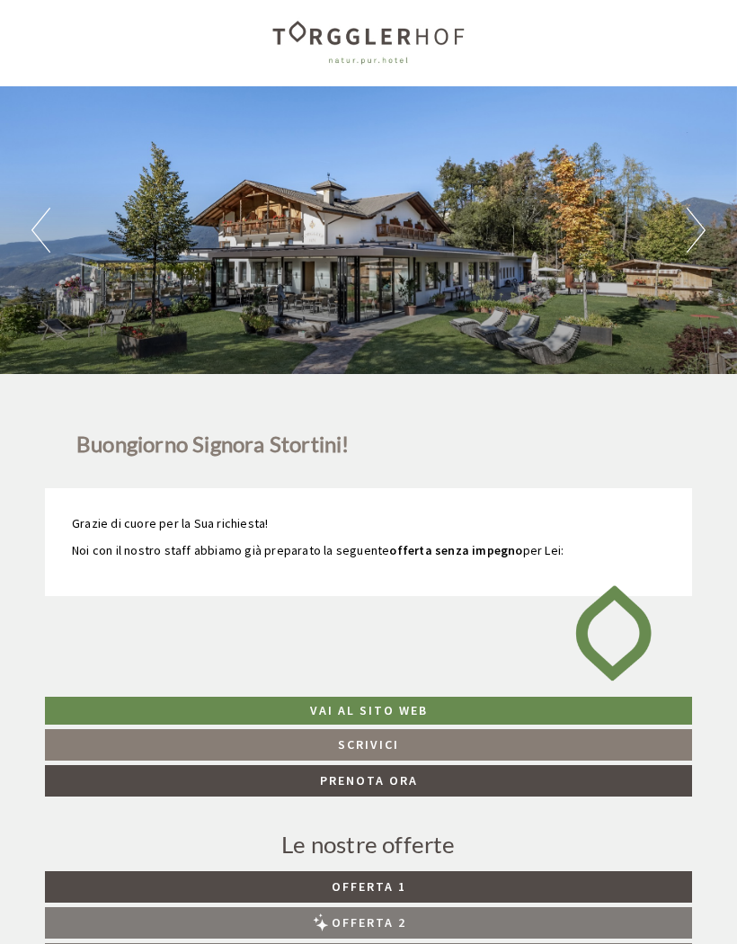
scroll to position [4, 0]
click at [693, 233] on button "Next" at bounding box center [696, 230] width 19 height 45
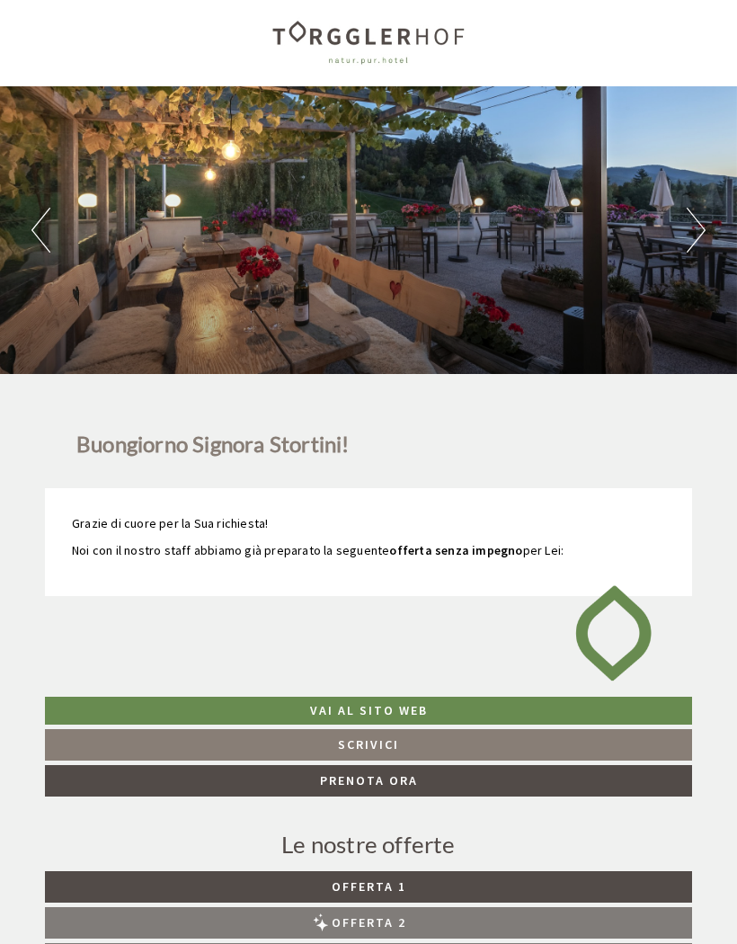
click at [696, 227] on button "Next" at bounding box center [696, 230] width 19 height 45
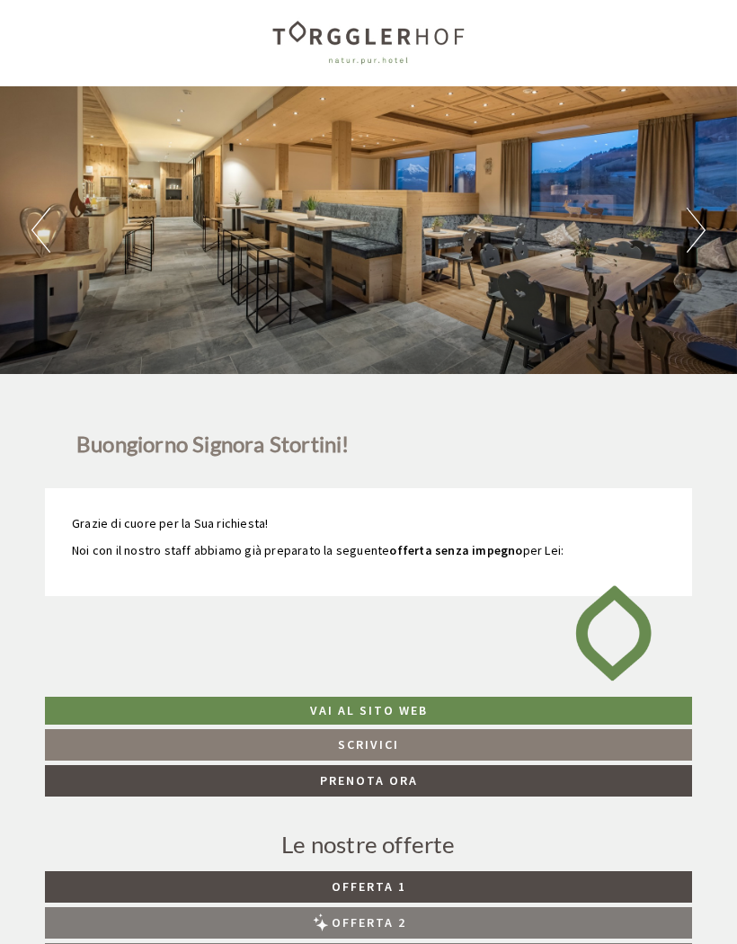
click at [696, 227] on button "Next" at bounding box center [696, 230] width 19 height 45
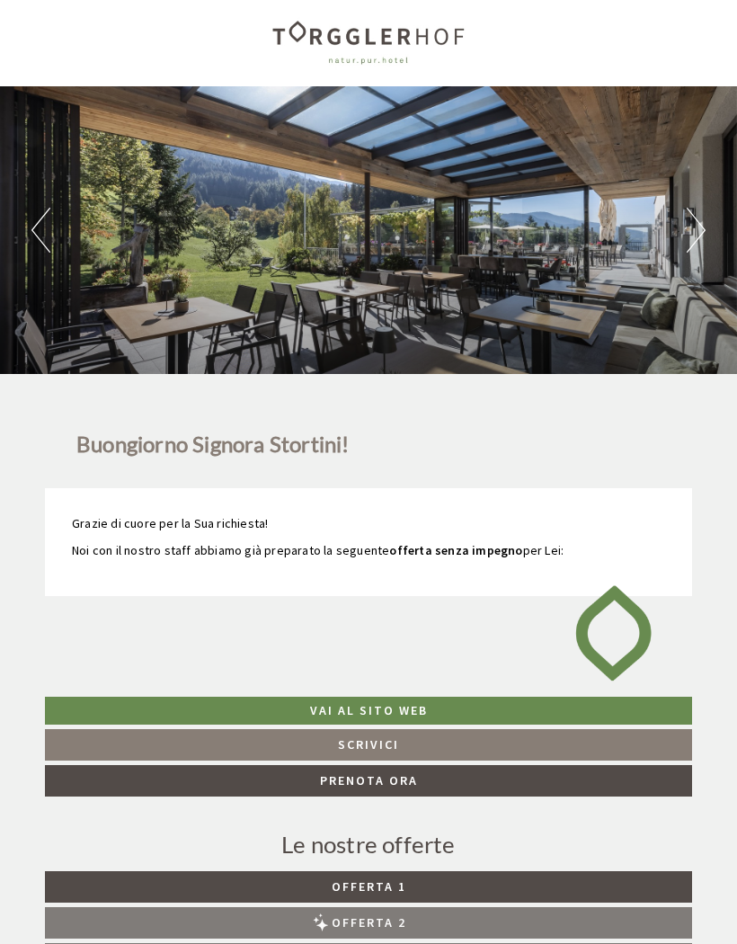
click at [698, 235] on button "Next" at bounding box center [696, 230] width 19 height 45
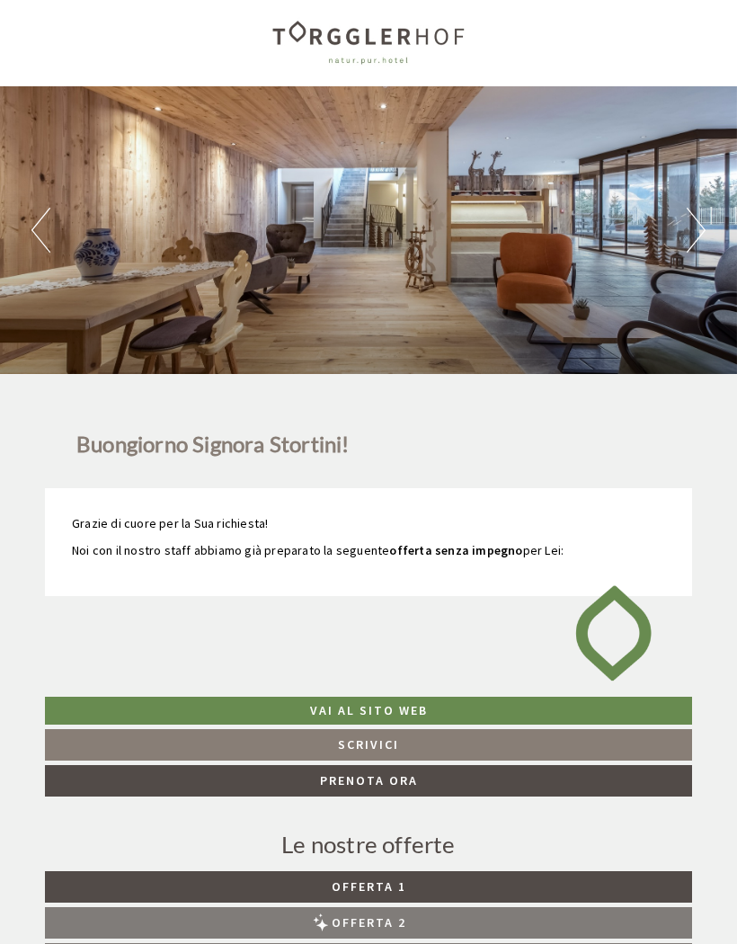
click at [696, 239] on button "Next" at bounding box center [696, 230] width 19 height 45
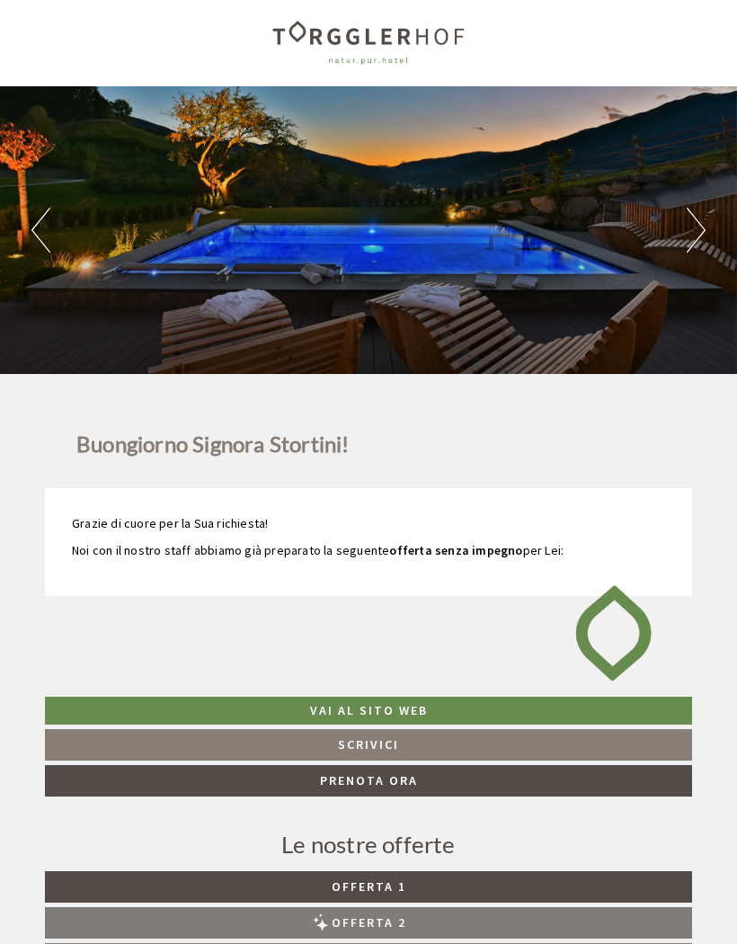
click at [694, 231] on button "Next" at bounding box center [696, 230] width 19 height 45
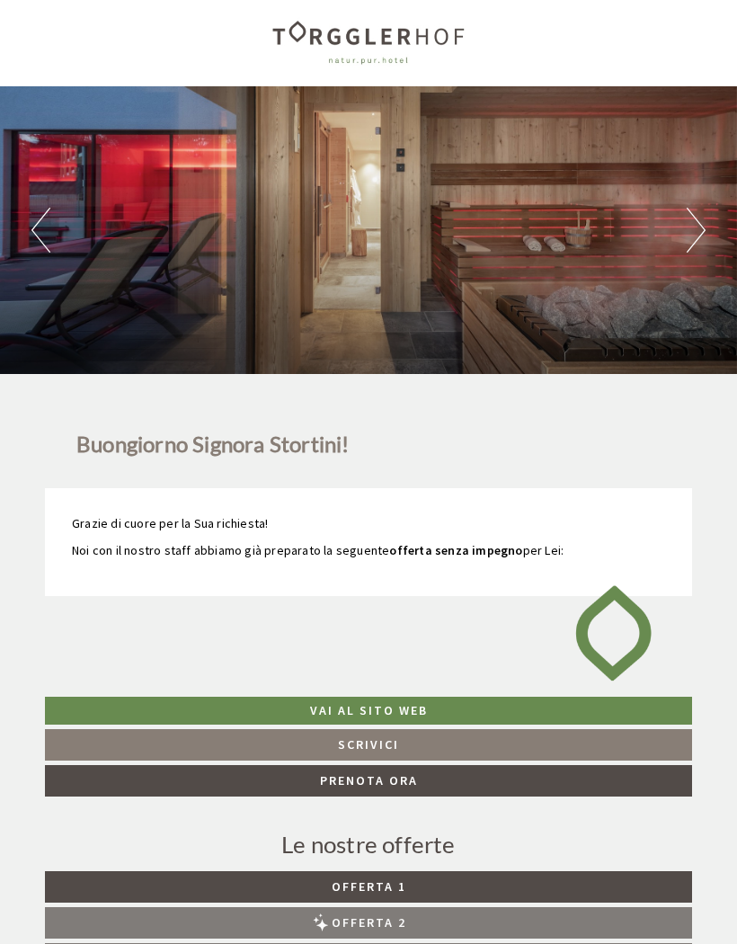
click at [43, 229] on button "Previous" at bounding box center [40, 230] width 19 height 45
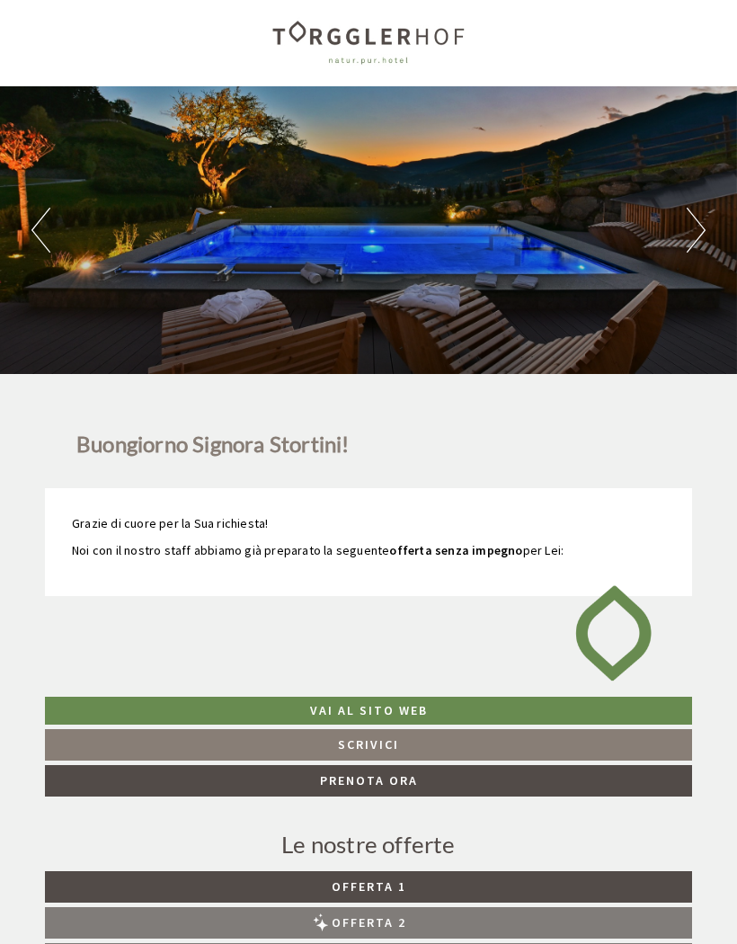
click at [704, 230] on button "Next" at bounding box center [696, 230] width 19 height 45
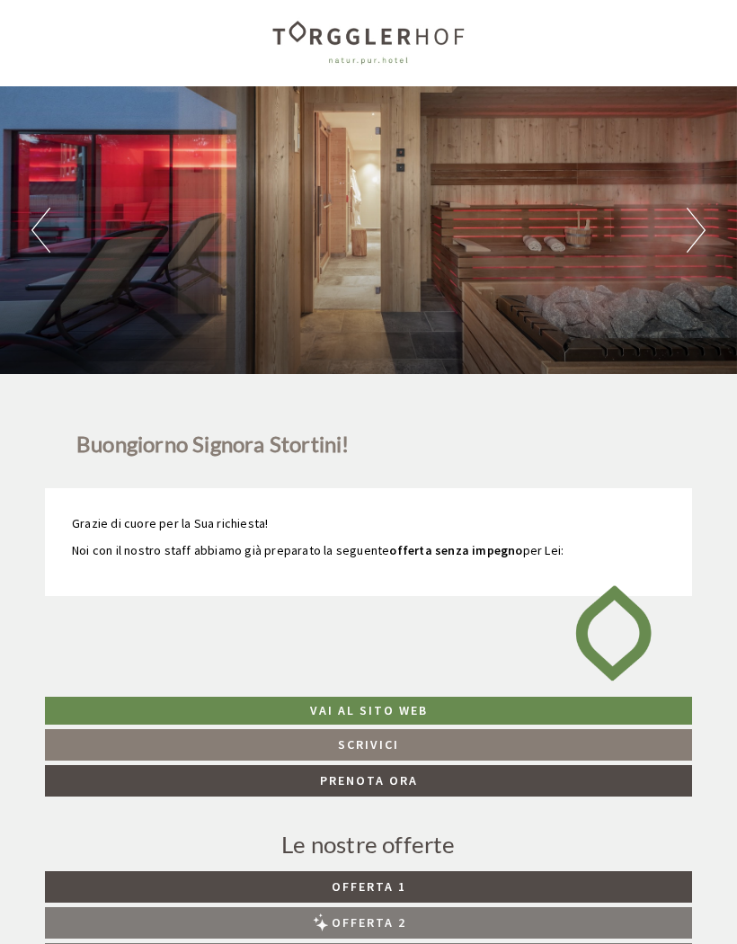
click at [705, 226] on button "Next" at bounding box center [696, 230] width 19 height 45
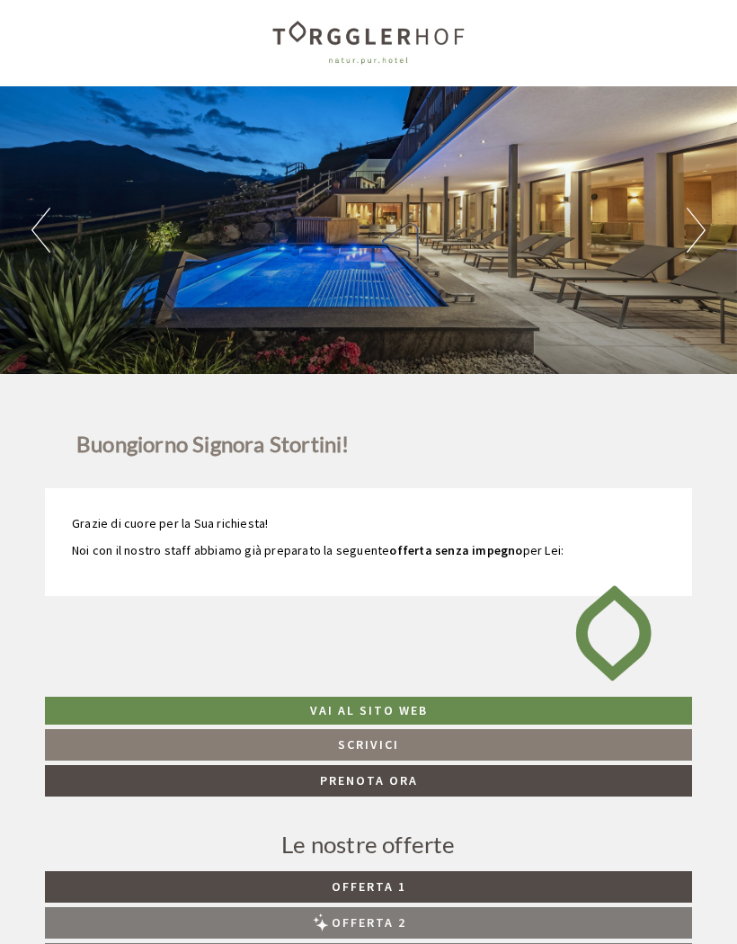
click at [697, 230] on button "Next" at bounding box center [696, 230] width 19 height 45
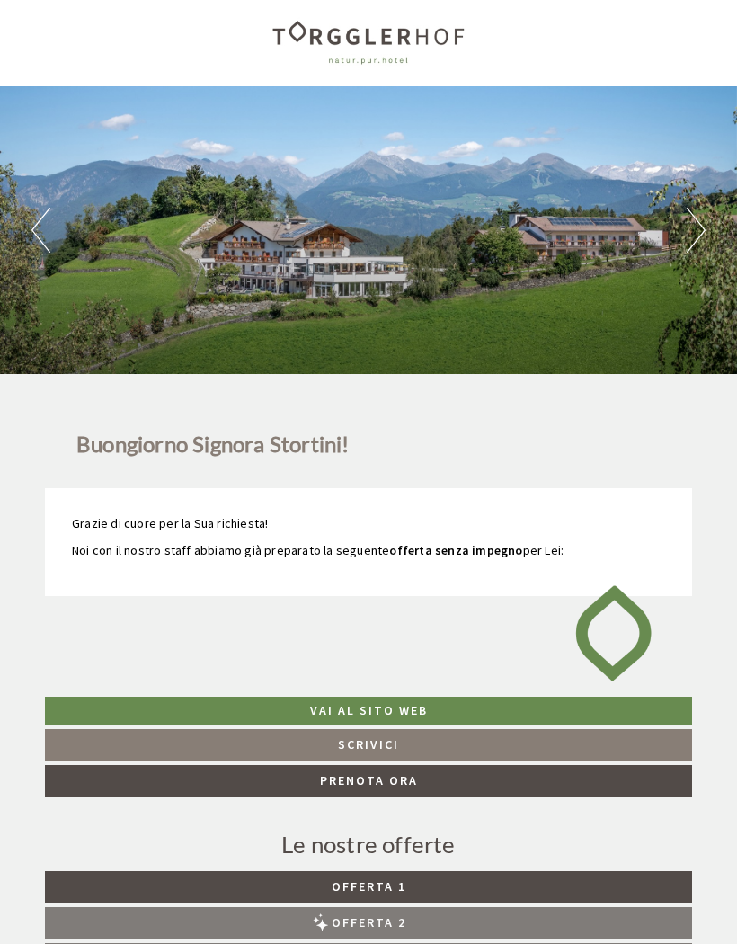
click at [705, 226] on button "Next" at bounding box center [696, 230] width 19 height 45
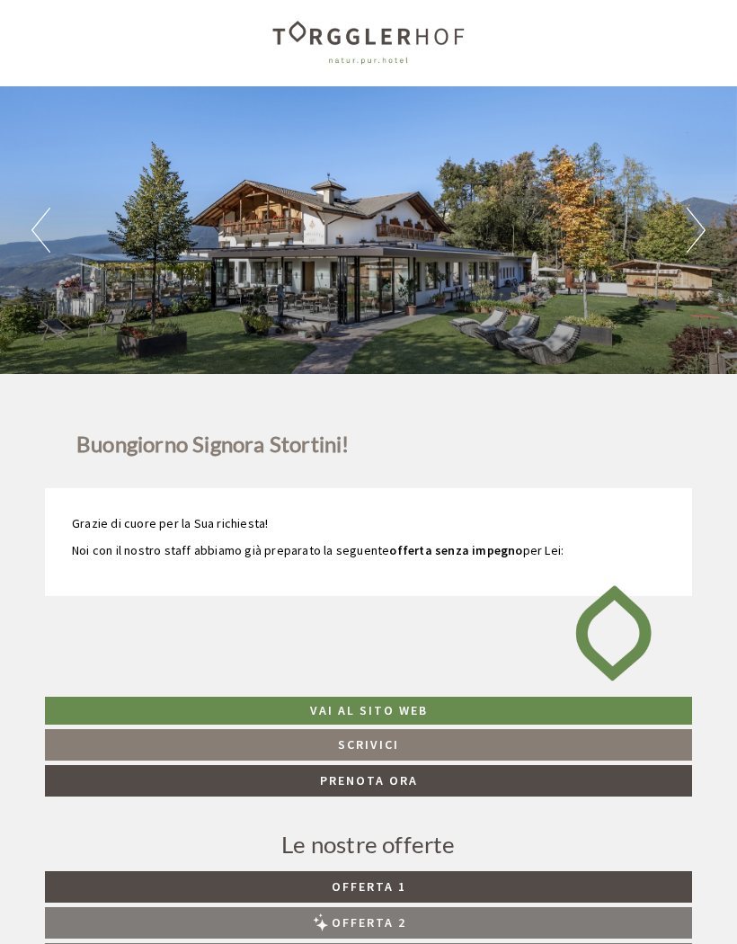
click at [704, 226] on button "Next" at bounding box center [696, 230] width 19 height 45
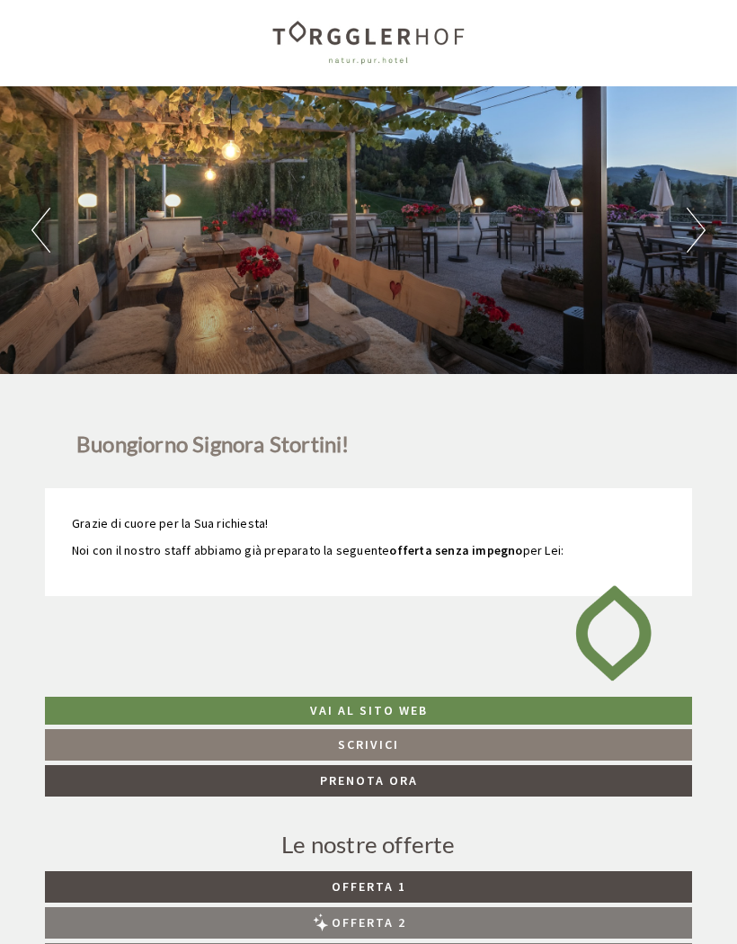
click at [702, 223] on button "Next" at bounding box center [696, 230] width 19 height 45
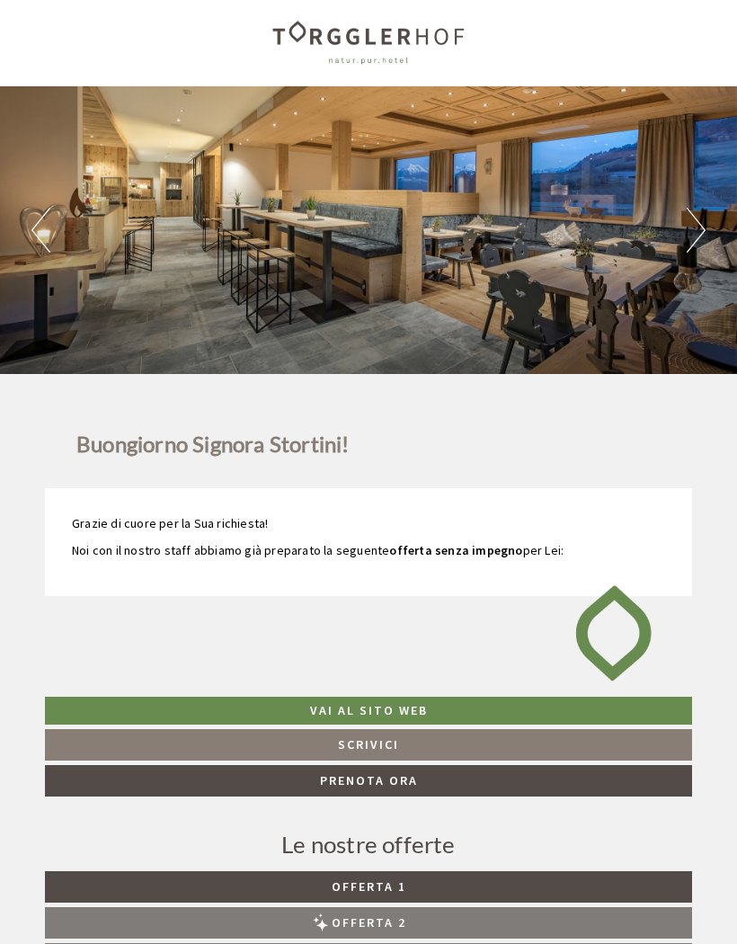
click at [699, 226] on button "Next" at bounding box center [696, 230] width 19 height 45
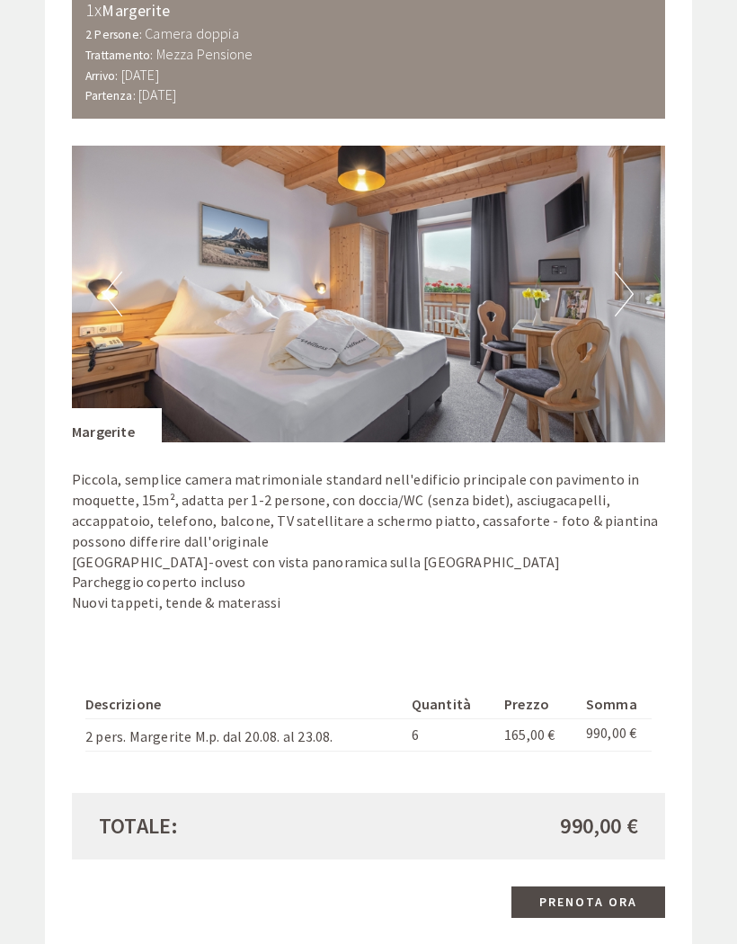
scroll to position [1131, 0]
click at [621, 283] on button "Next" at bounding box center [624, 293] width 19 height 45
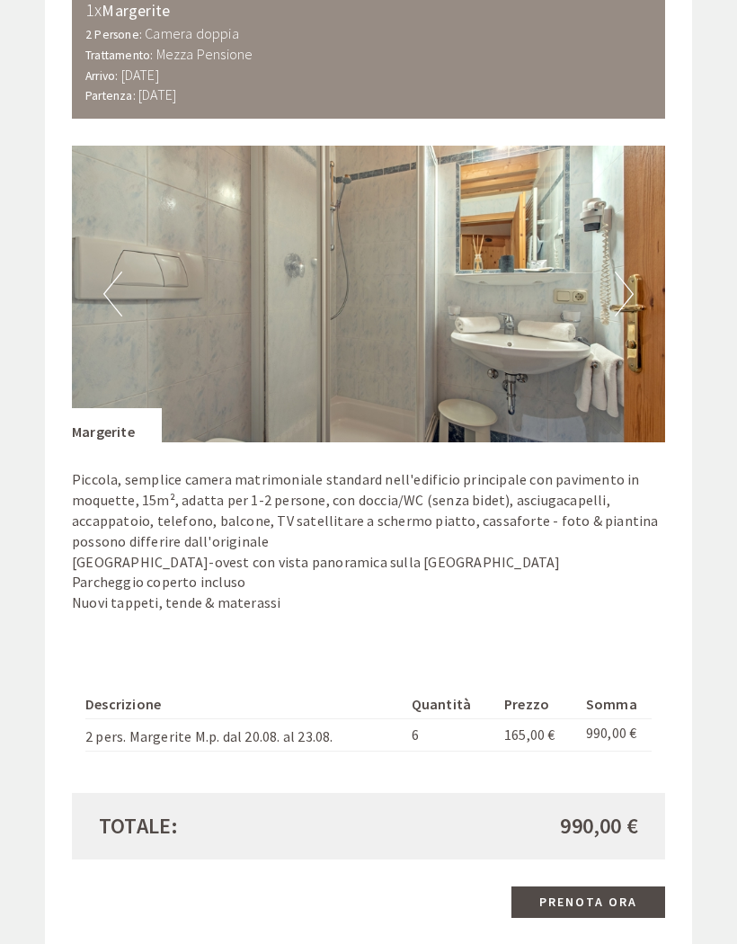
click at [620, 277] on button "Next" at bounding box center [624, 293] width 19 height 45
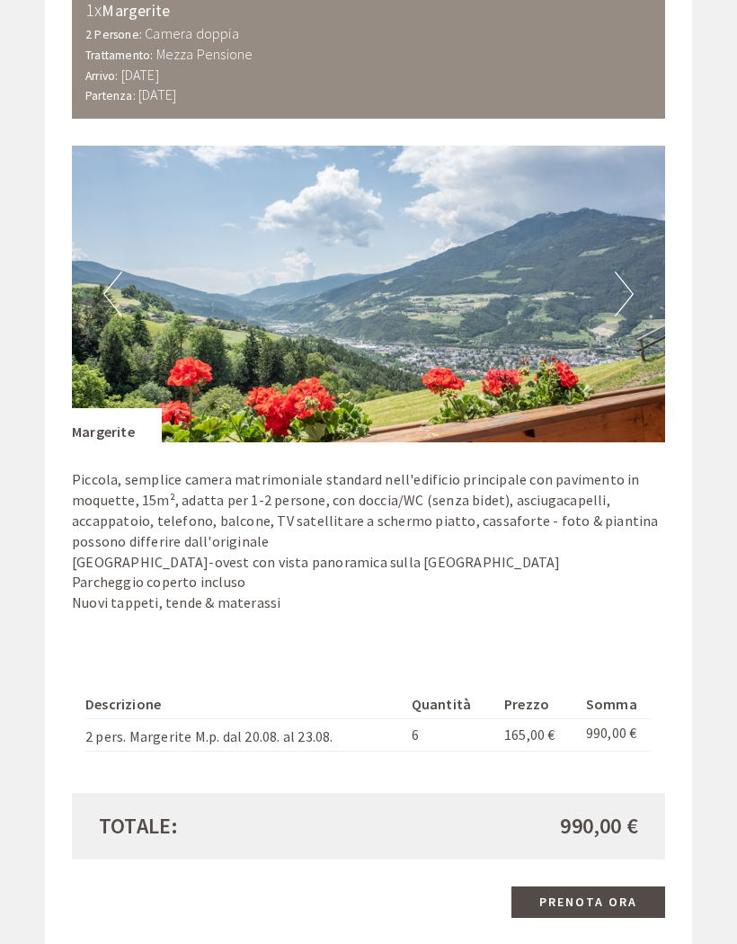
click at [620, 281] on button "Next" at bounding box center [624, 293] width 19 height 45
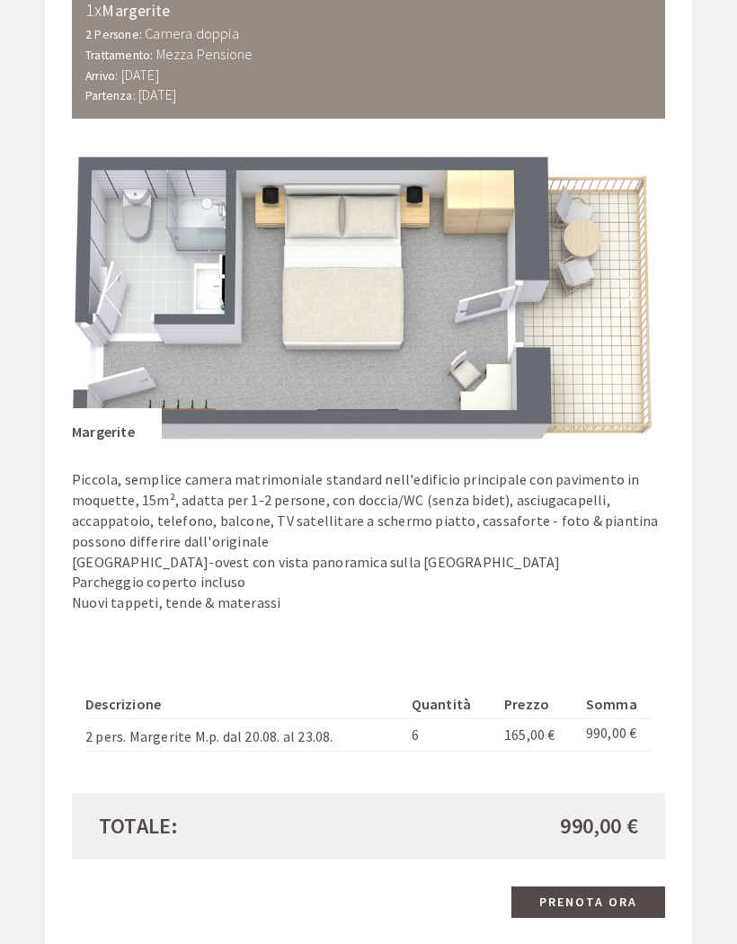
click at [627, 289] on button "Next" at bounding box center [624, 293] width 19 height 45
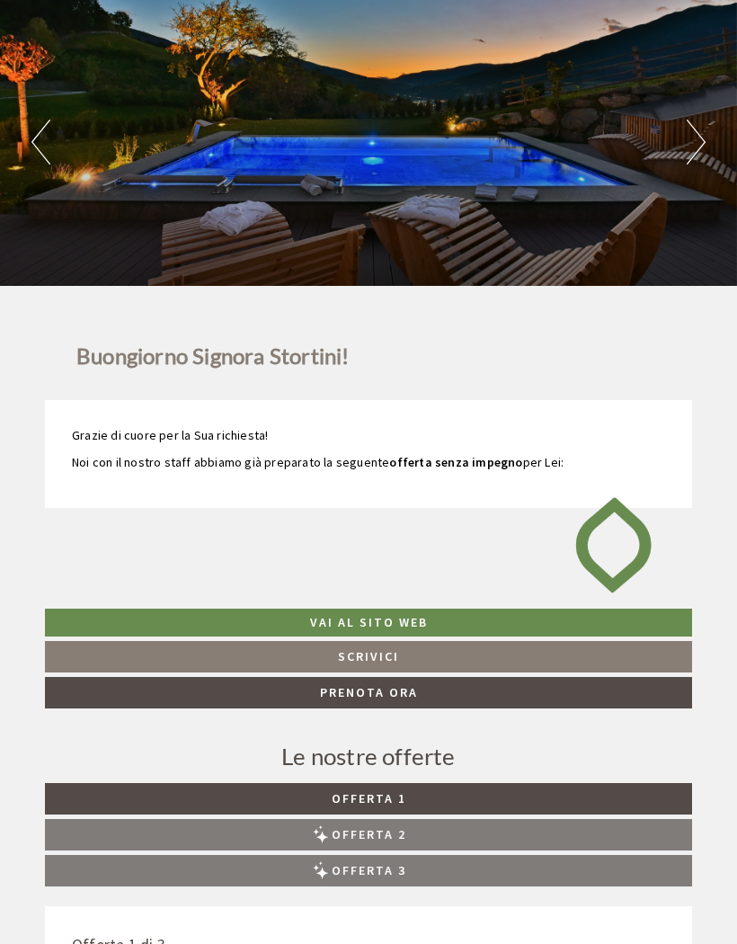
scroll to position [0, 0]
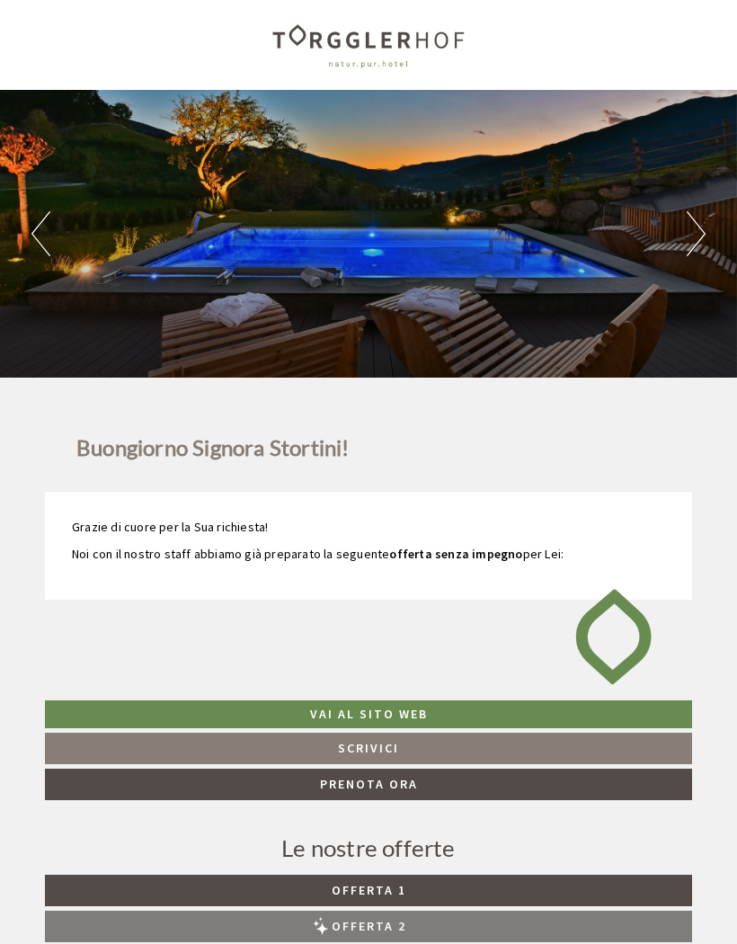
click at [407, 39] on div at bounding box center [368, 45] width 629 height 72
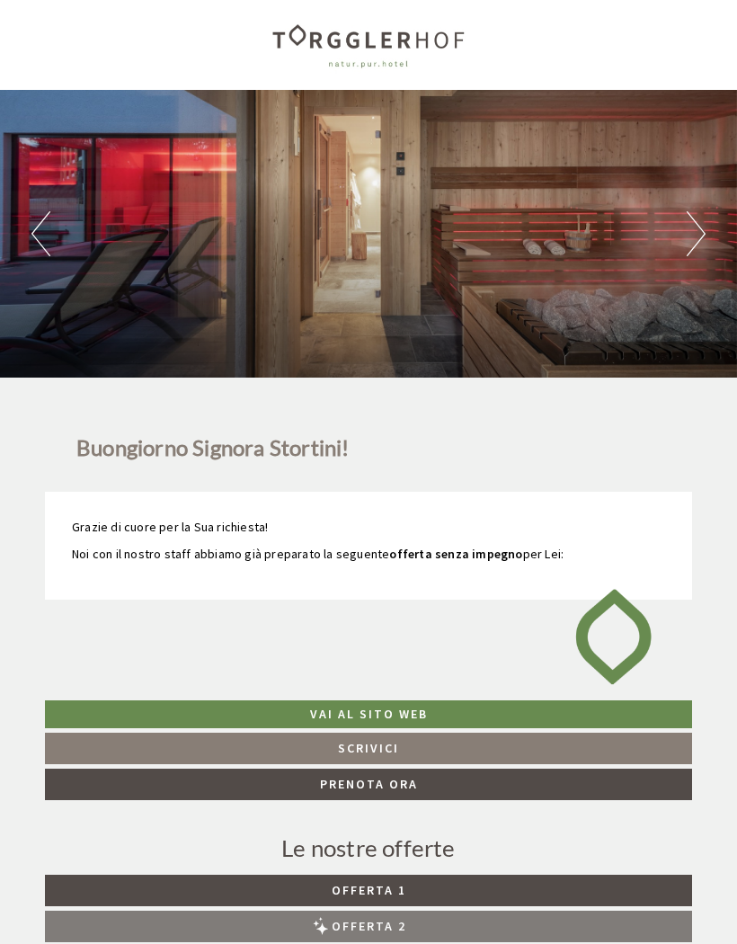
click at [407, 50] on div at bounding box center [368, 45] width 629 height 72
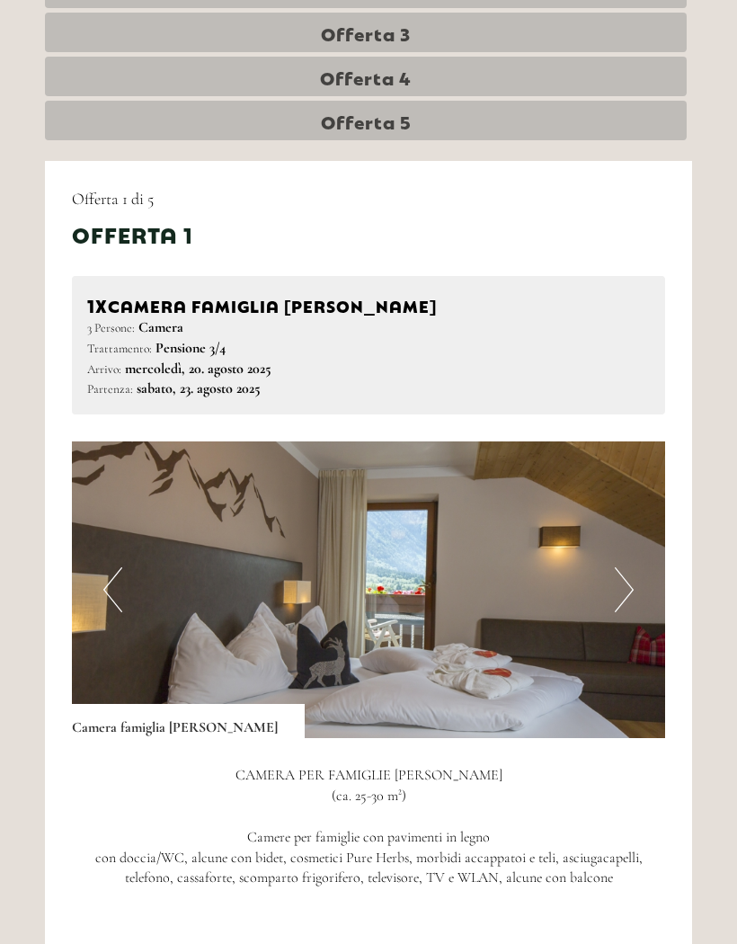
scroll to position [980, 0]
click at [632, 581] on button "Next" at bounding box center [624, 589] width 19 height 45
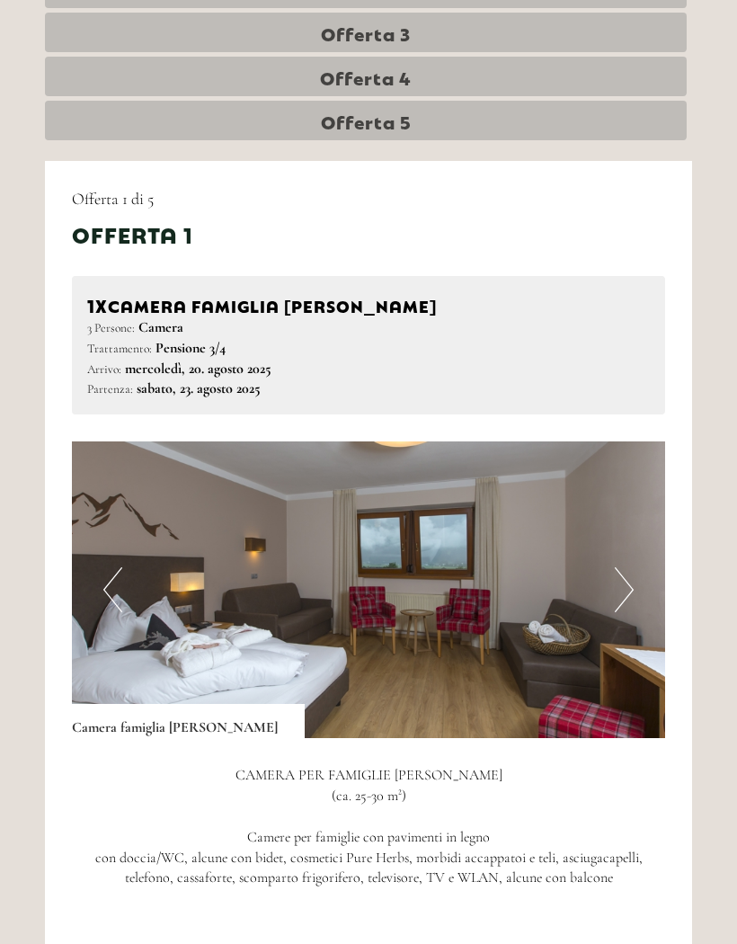
click at [624, 576] on button "Next" at bounding box center [624, 589] width 19 height 45
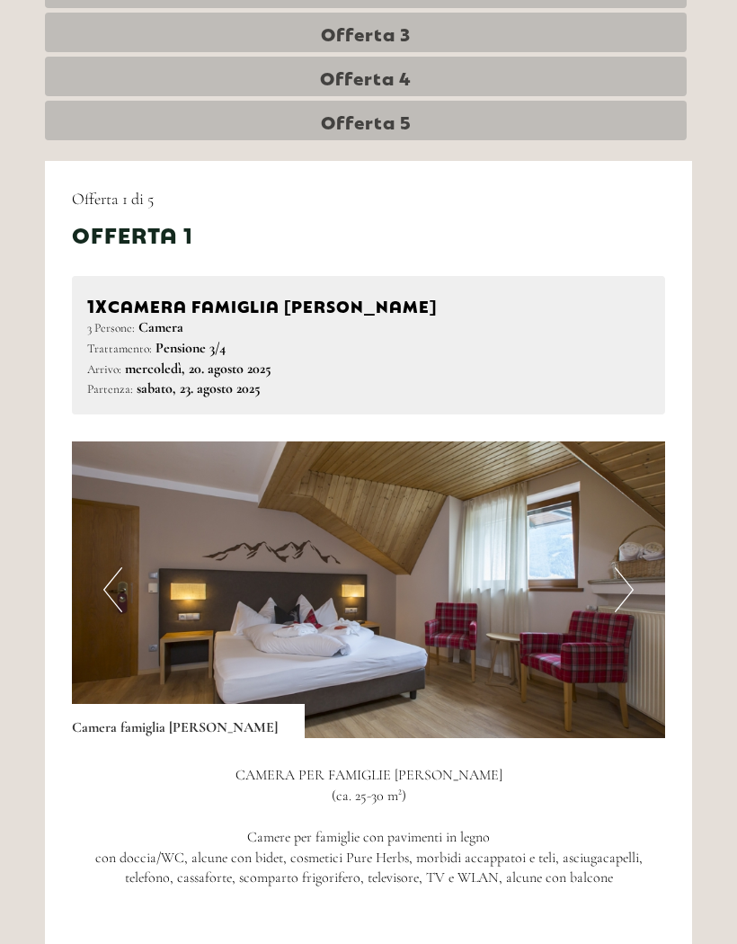
click at [626, 581] on button "Next" at bounding box center [624, 589] width 19 height 45
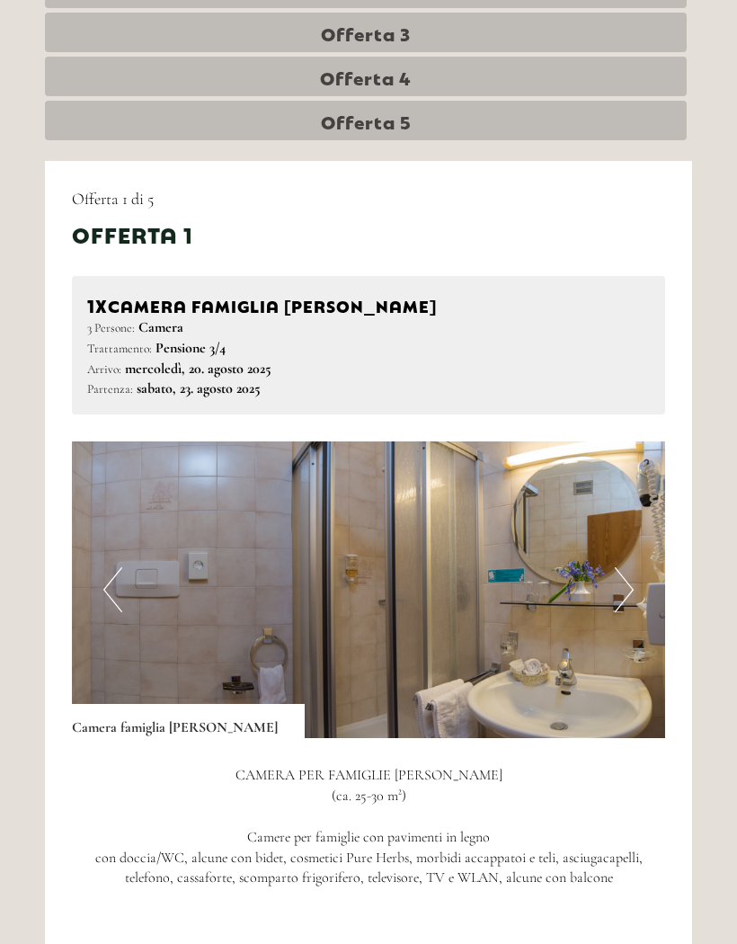
click at [630, 581] on button "Next" at bounding box center [624, 589] width 19 height 45
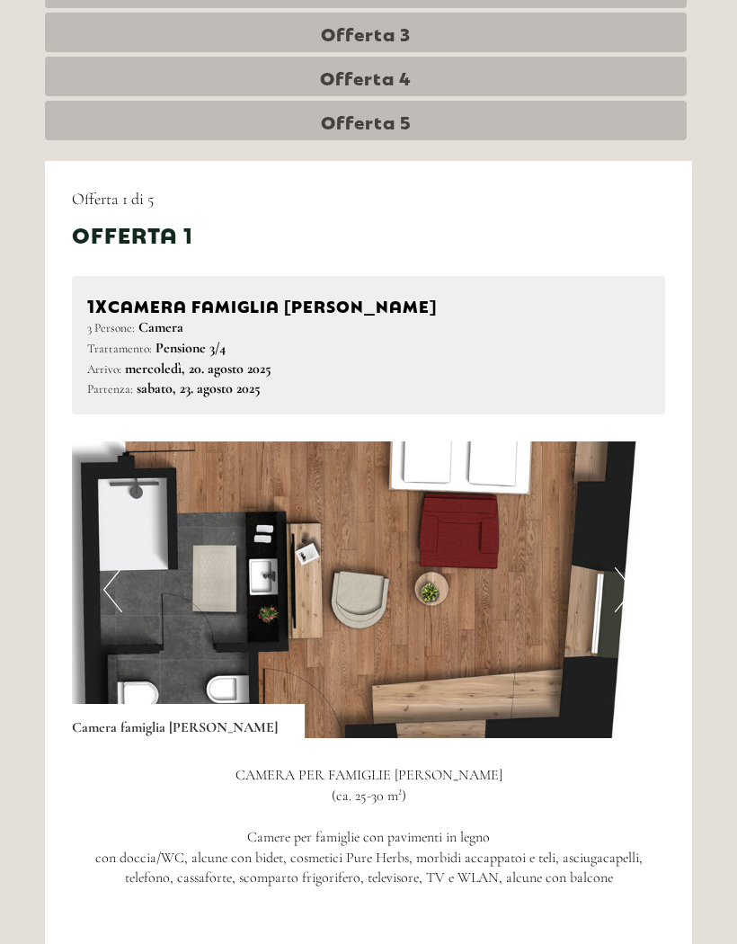
click at [108, 573] on button "Previous" at bounding box center [112, 589] width 19 height 45
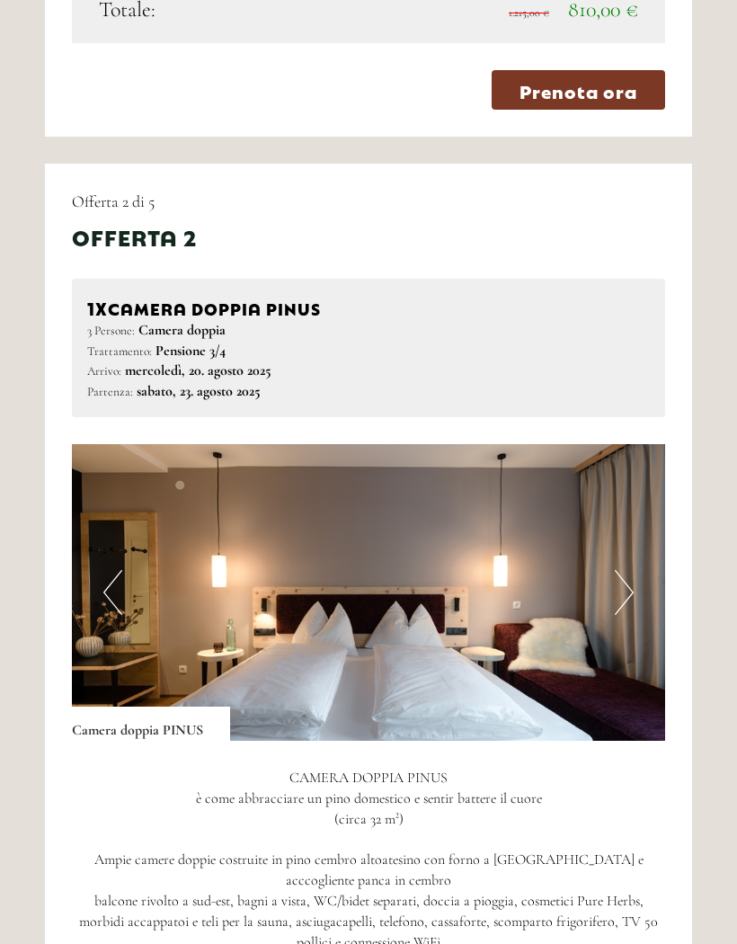
scroll to position [2124, 0]
click at [620, 573] on button "Next" at bounding box center [624, 592] width 19 height 45
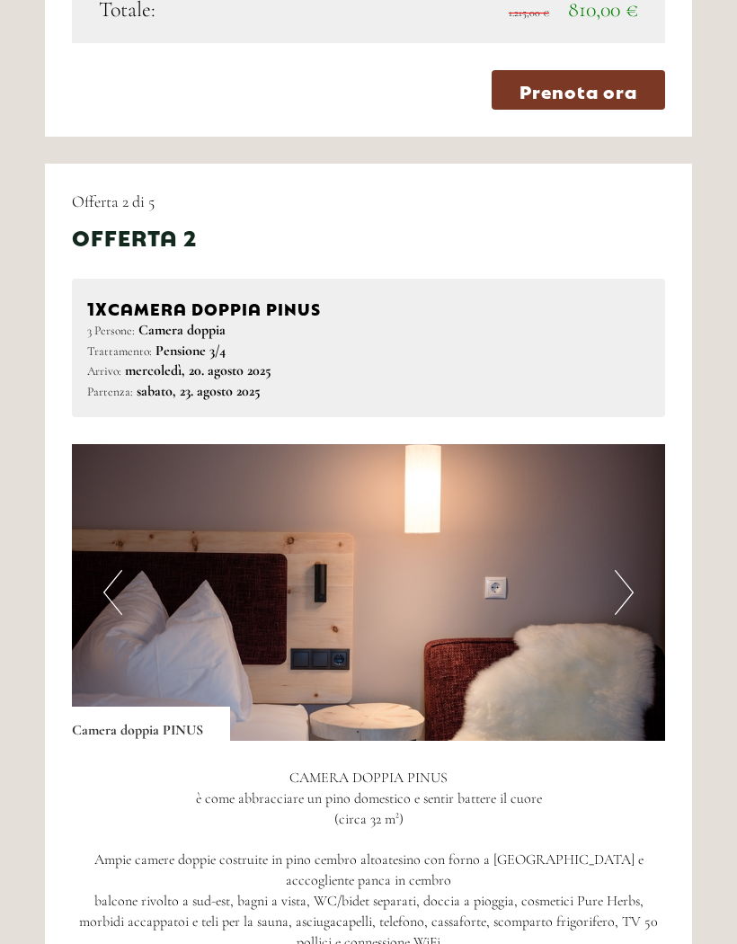
click at [631, 570] on button "Next" at bounding box center [624, 592] width 19 height 45
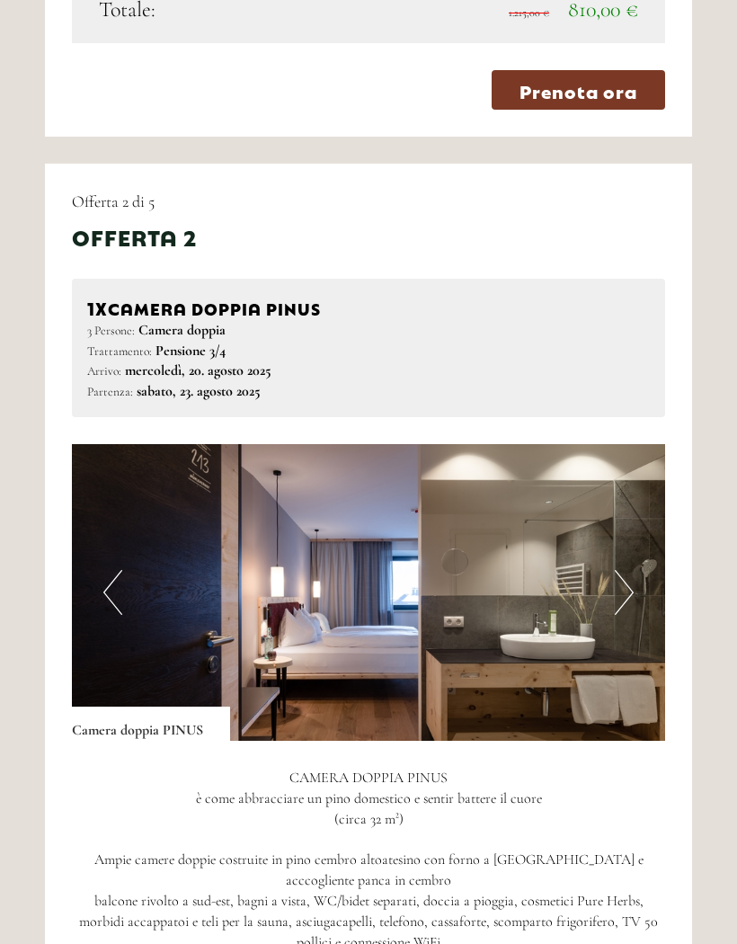
click at [638, 575] on img at bounding box center [368, 592] width 593 height 297
click at [626, 579] on button "Next" at bounding box center [624, 592] width 19 height 45
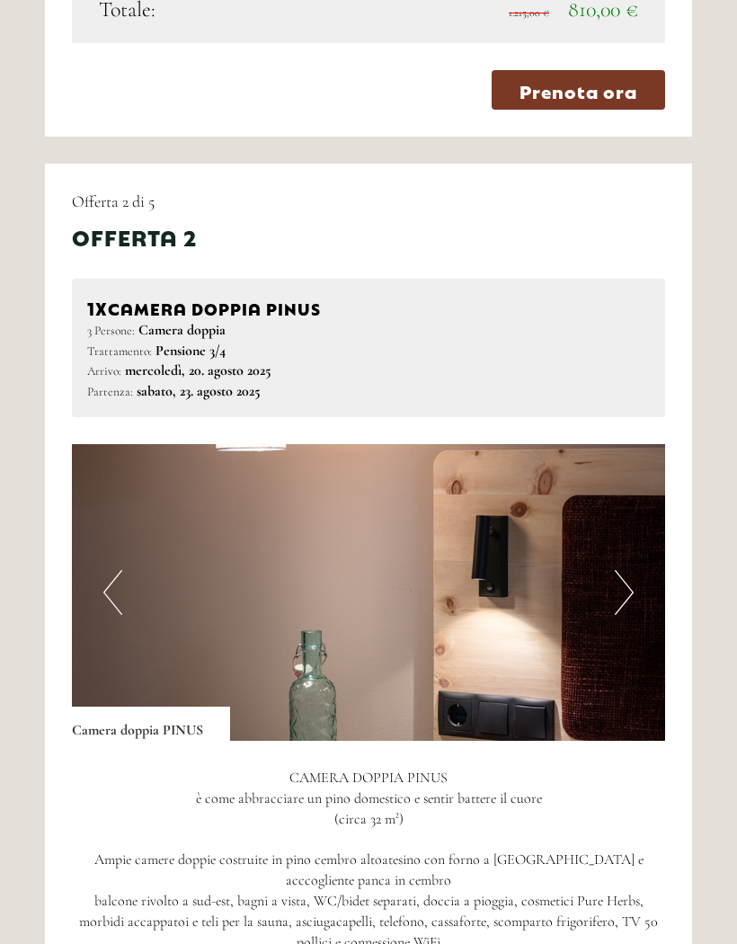
click at [629, 581] on button "Next" at bounding box center [624, 592] width 19 height 45
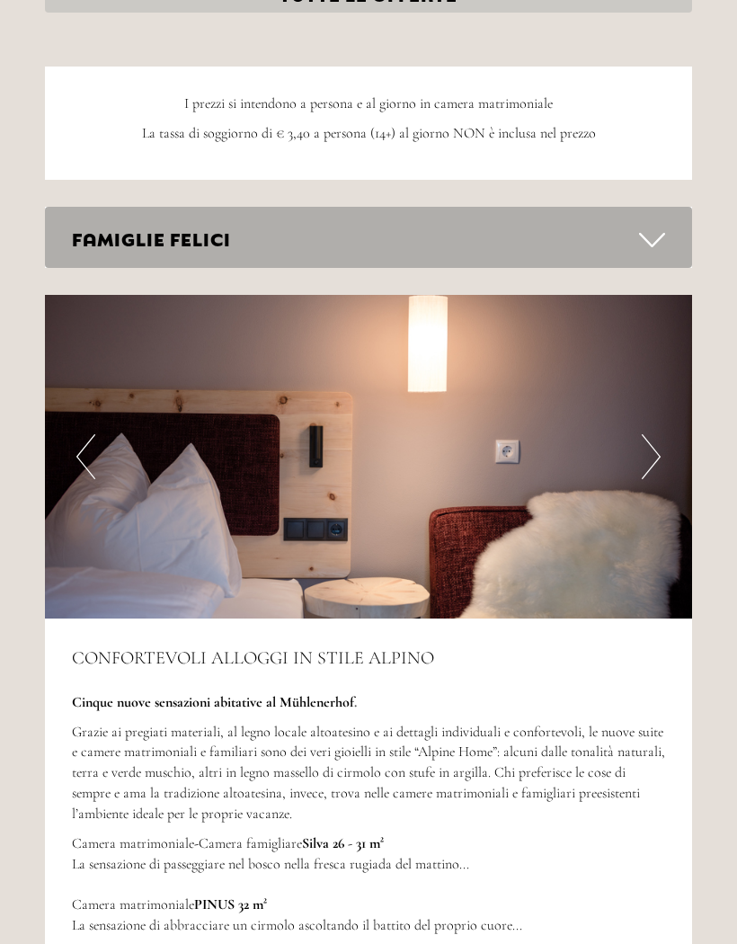
scroll to position [4669, 0]
click at [653, 434] on button "Next" at bounding box center [651, 456] width 19 height 45
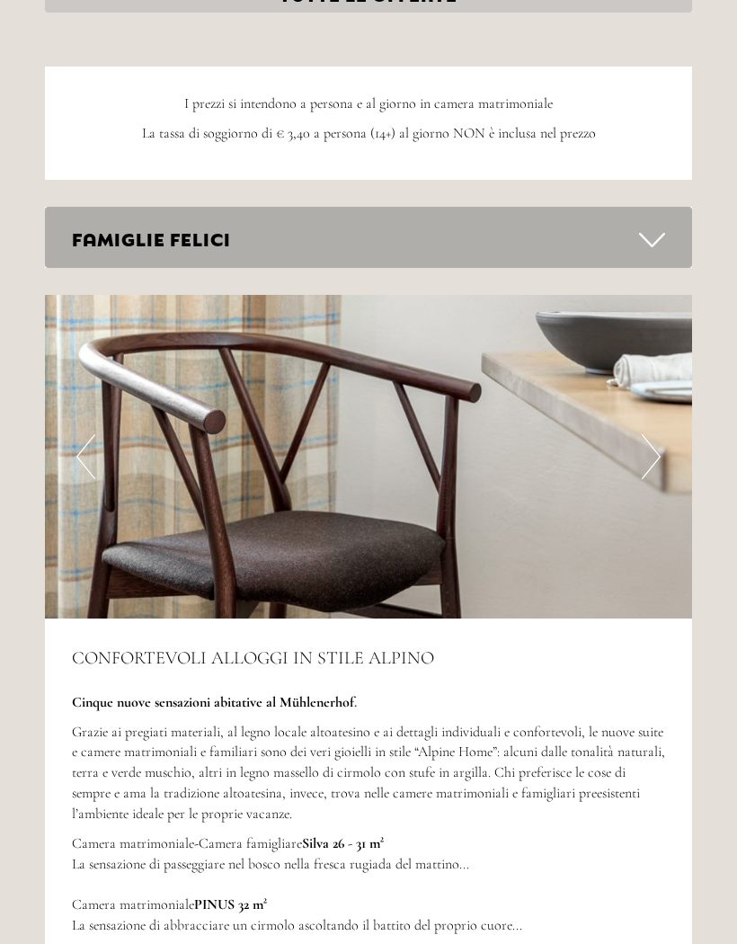
click at [660, 434] on button "Next" at bounding box center [651, 456] width 19 height 45
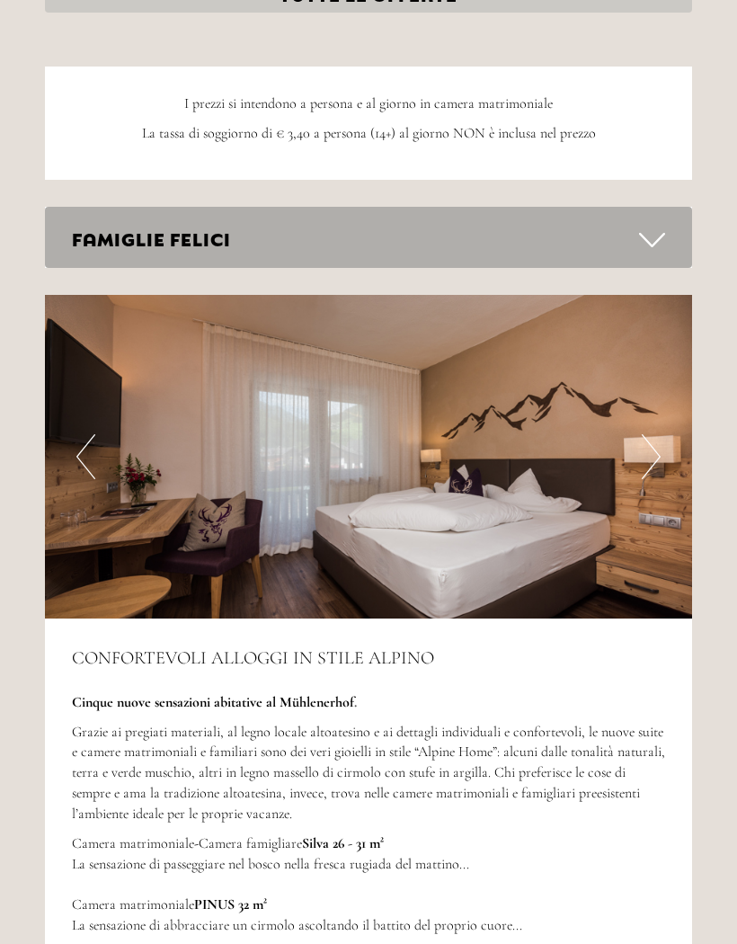
click at [659, 434] on button "Next" at bounding box center [651, 456] width 19 height 45
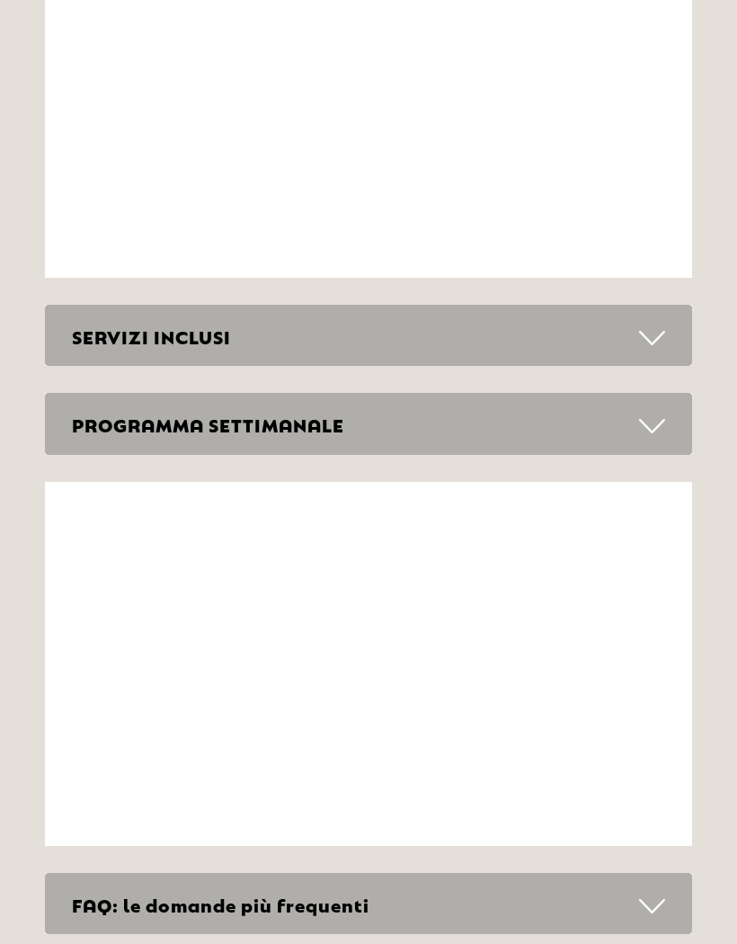
click at [684, 306] on div "SERVIZI INCLUSI" at bounding box center [368, 337] width 647 height 62
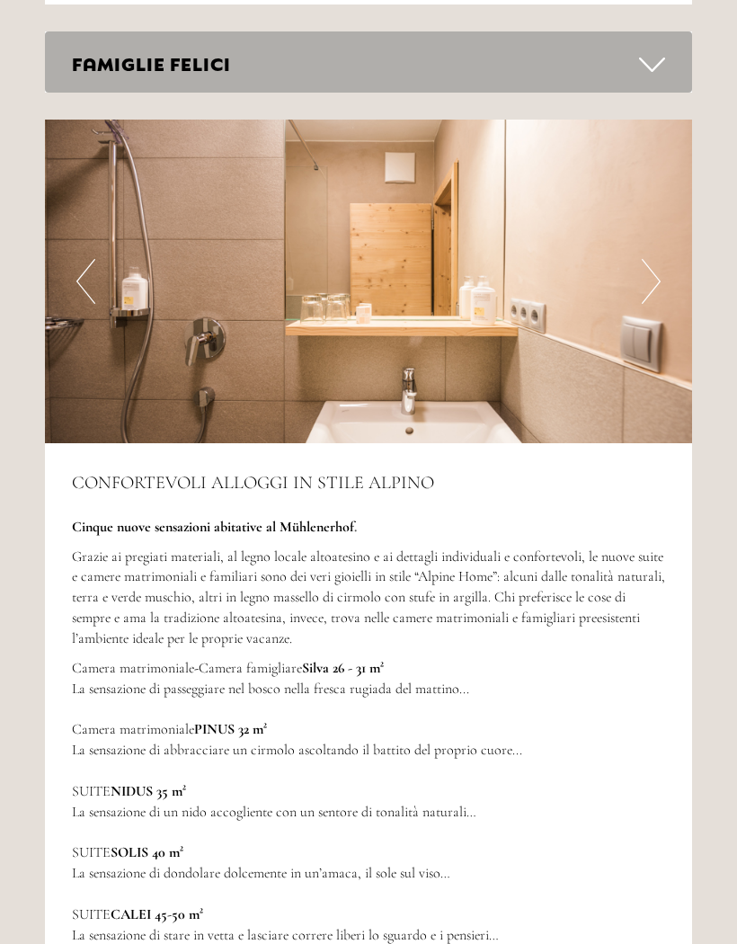
scroll to position [4840, 0]
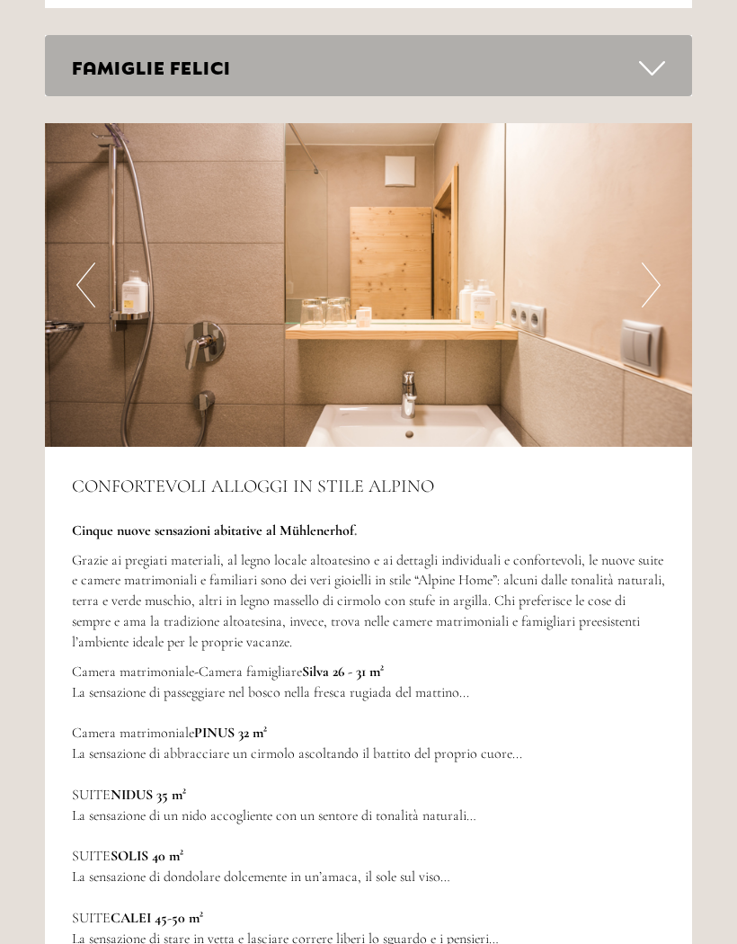
click at [641, 261] on img at bounding box center [368, 286] width 647 height 324
click at [647, 262] on button "Next" at bounding box center [651, 284] width 19 height 45
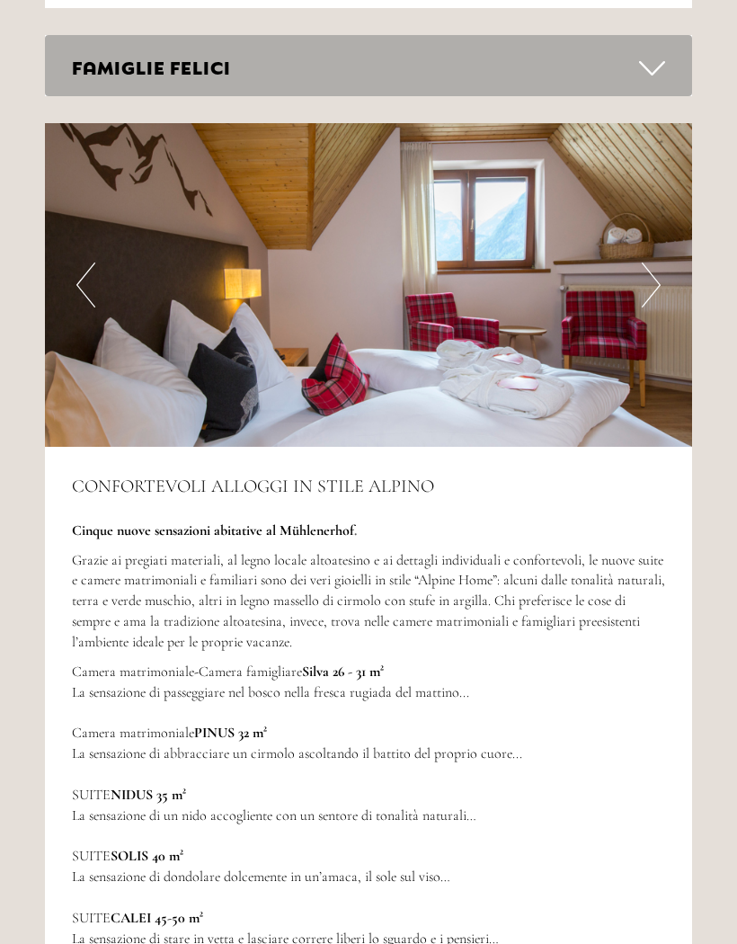
click at [654, 262] on button "Next" at bounding box center [651, 284] width 19 height 45
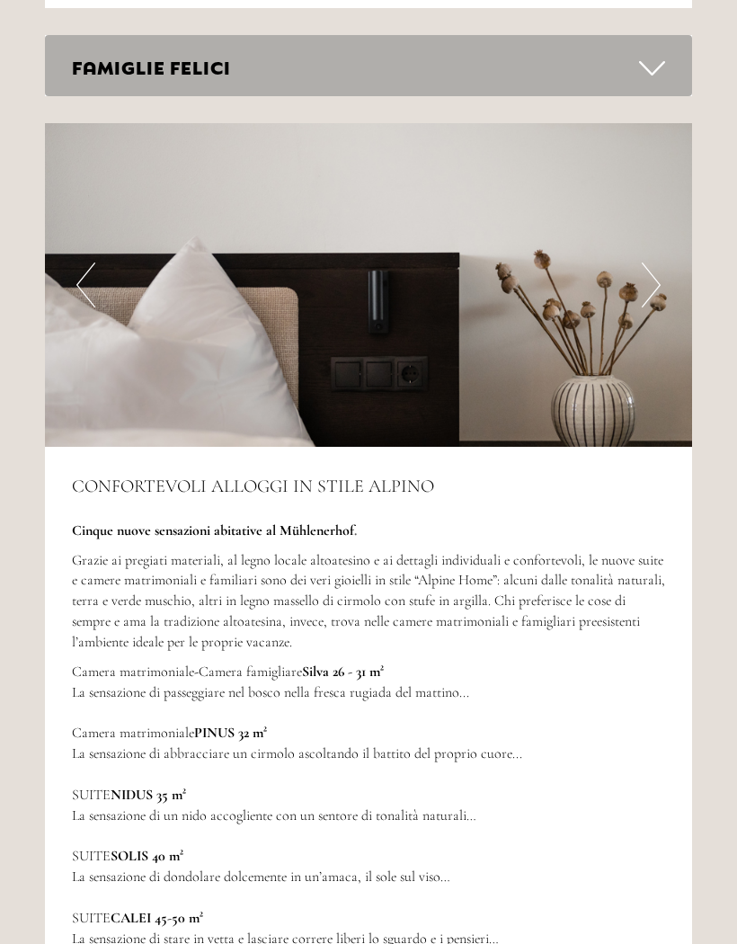
click at [655, 262] on button "Next" at bounding box center [651, 284] width 19 height 45
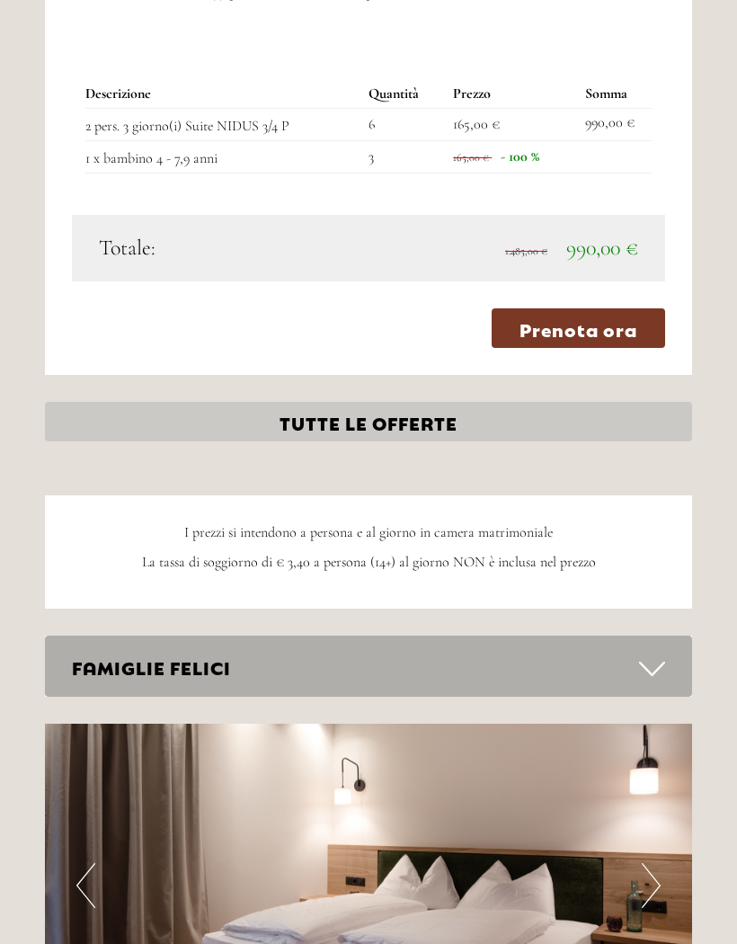
click at [597, 402] on link "TUTTE LE OFFERTE" at bounding box center [368, 422] width 647 height 40
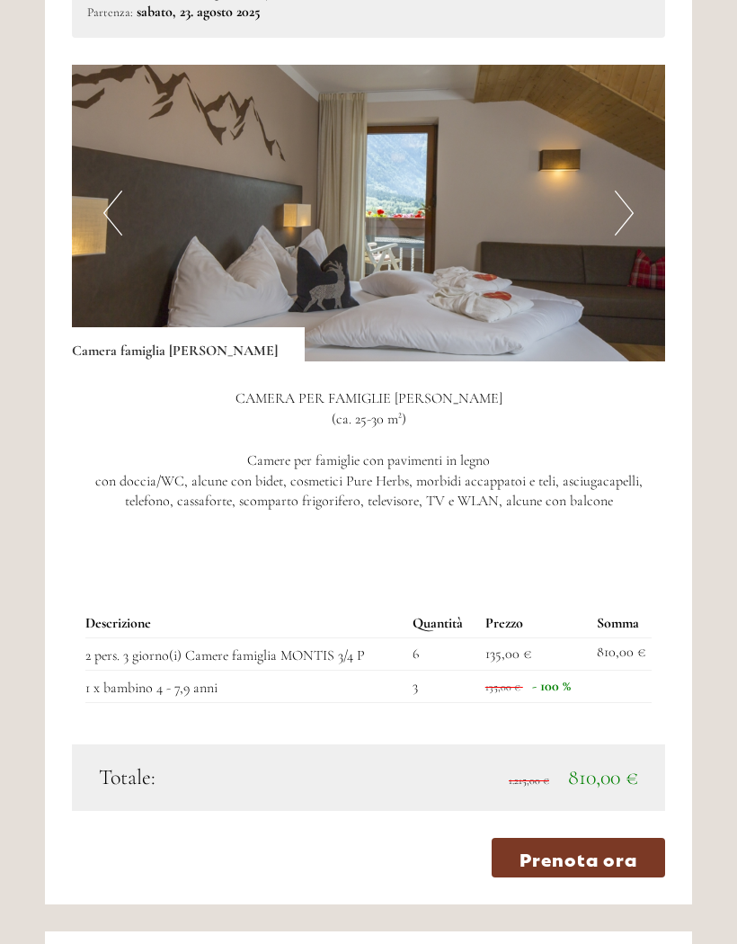
scroll to position [1358, 0]
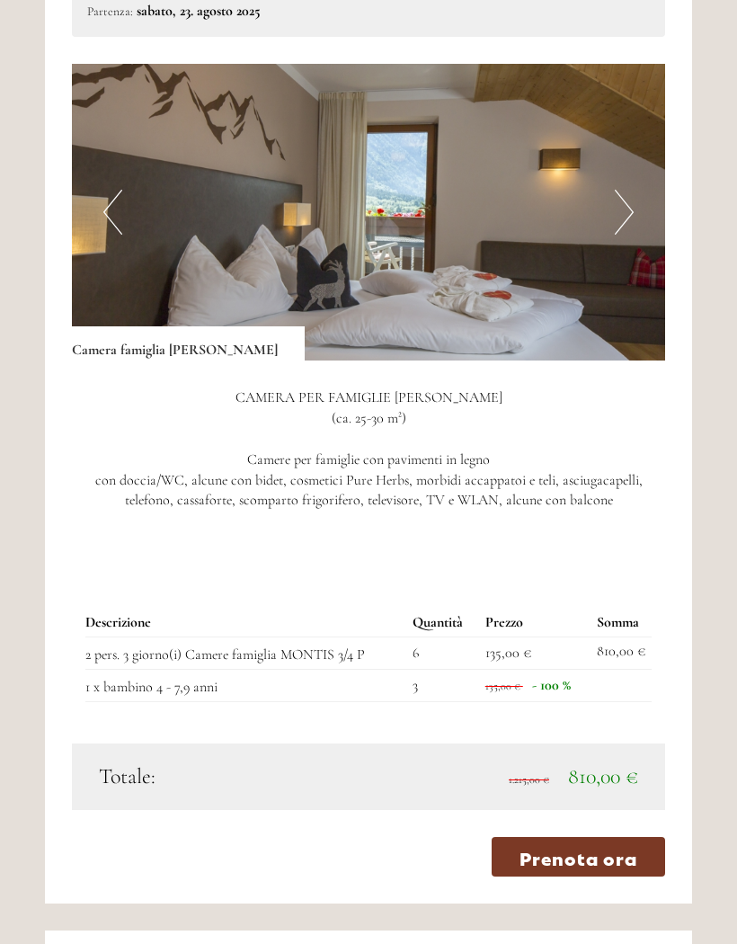
click at [625, 196] on button "Next" at bounding box center [624, 212] width 19 height 45
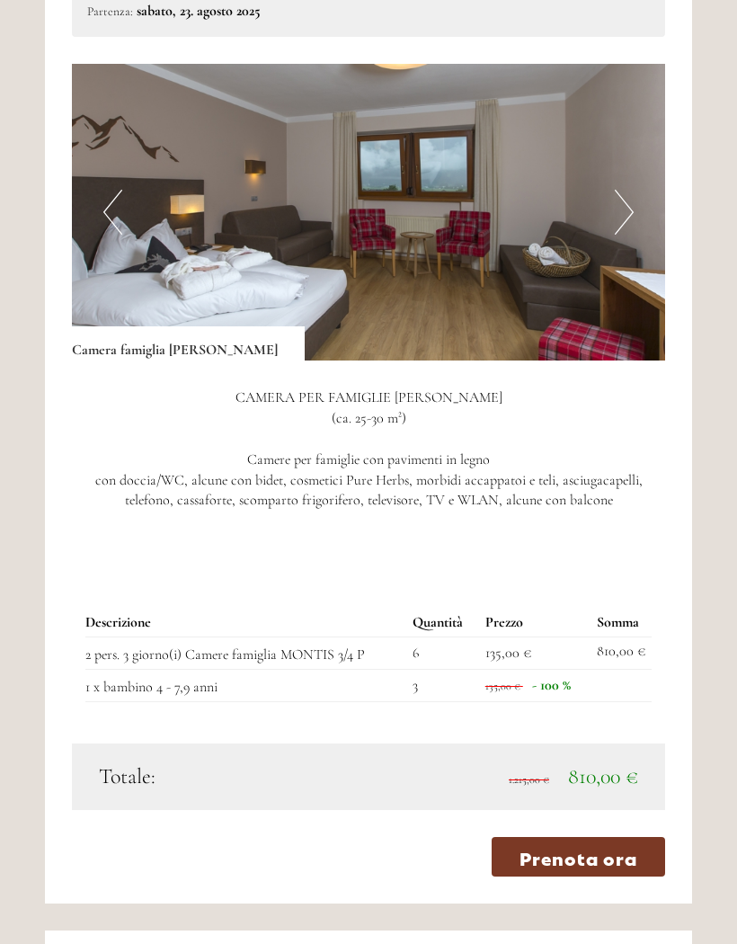
click at [631, 204] on button "Next" at bounding box center [624, 212] width 19 height 45
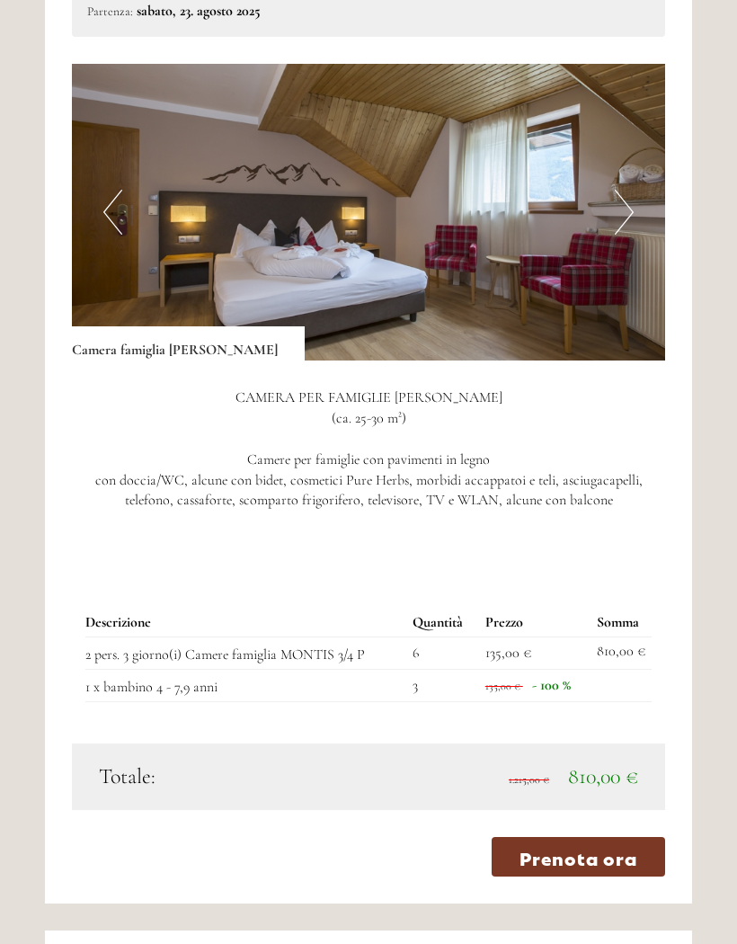
click at [638, 202] on img at bounding box center [368, 212] width 593 height 297
click at [625, 200] on button "Next" at bounding box center [624, 212] width 19 height 45
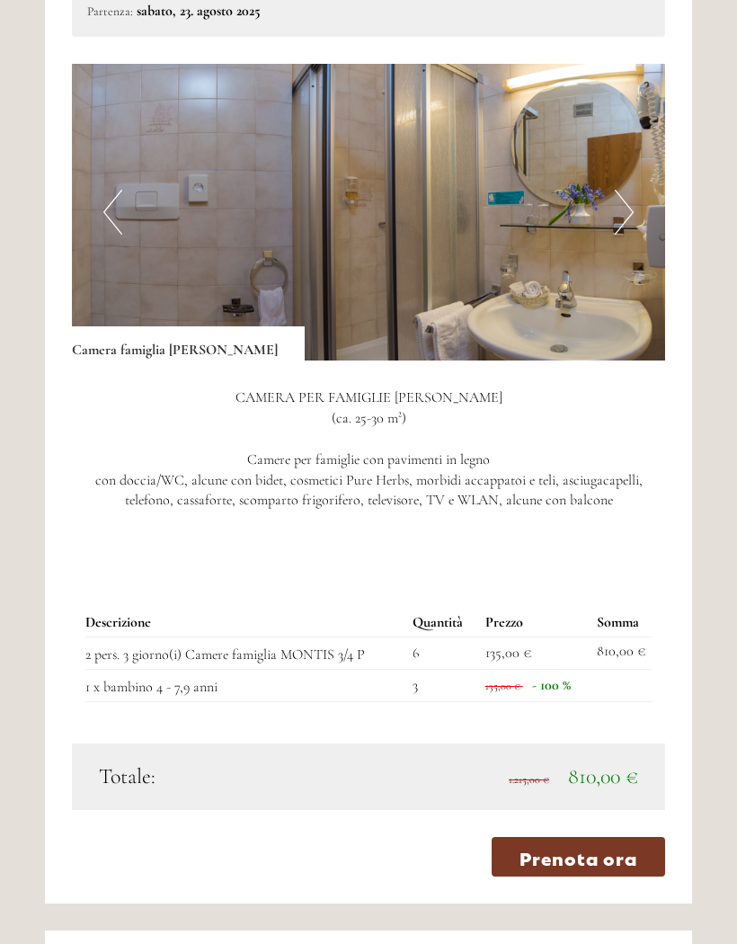
click at [623, 209] on button "Next" at bounding box center [624, 212] width 19 height 45
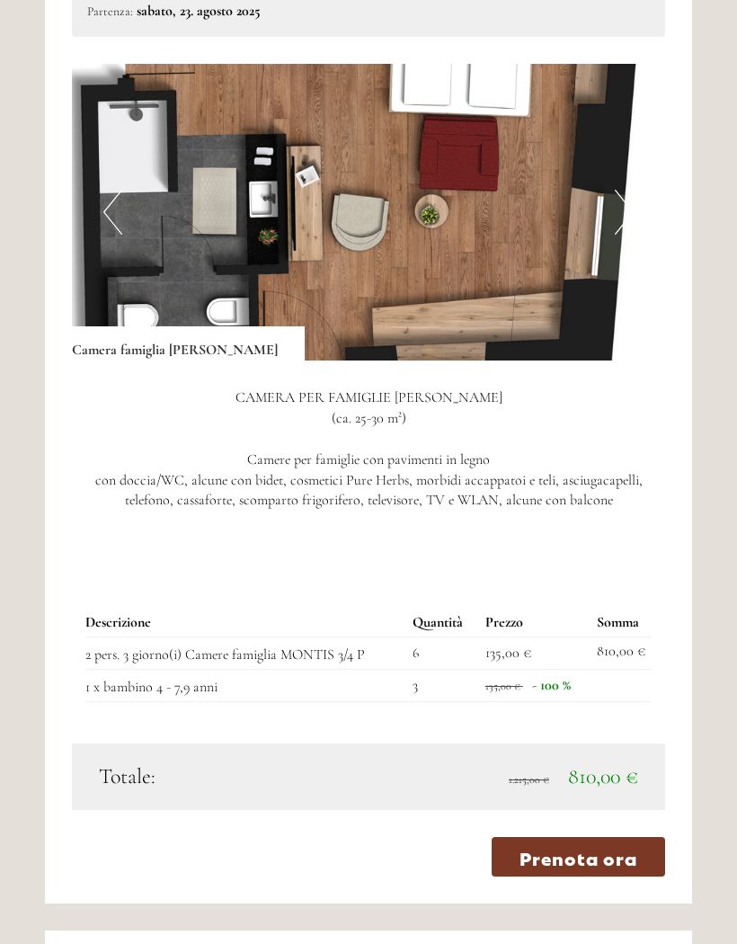
click at [629, 205] on button "Next" at bounding box center [624, 212] width 19 height 45
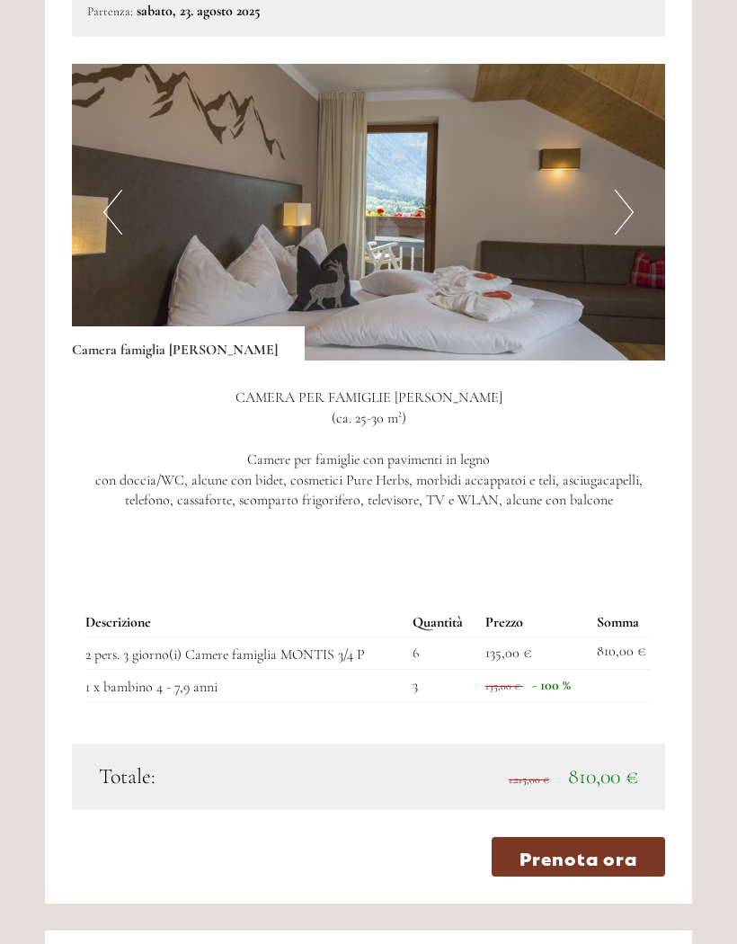
click at [122, 206] on button "Previous" at bounding box center [112, 212] width 19 height 45
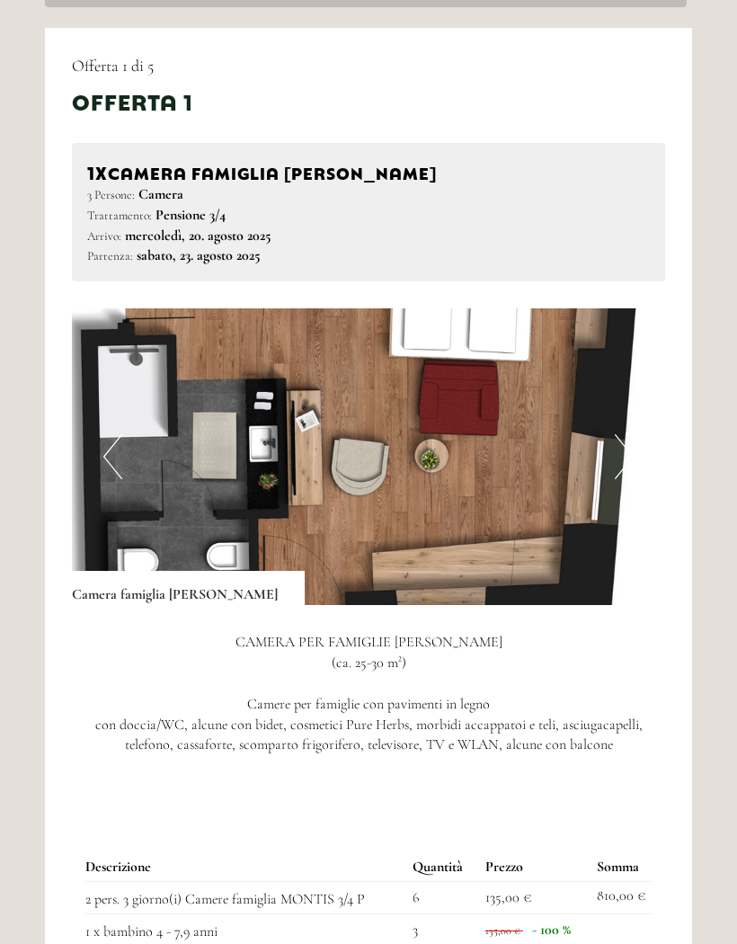
scroll to position [1104, 0]
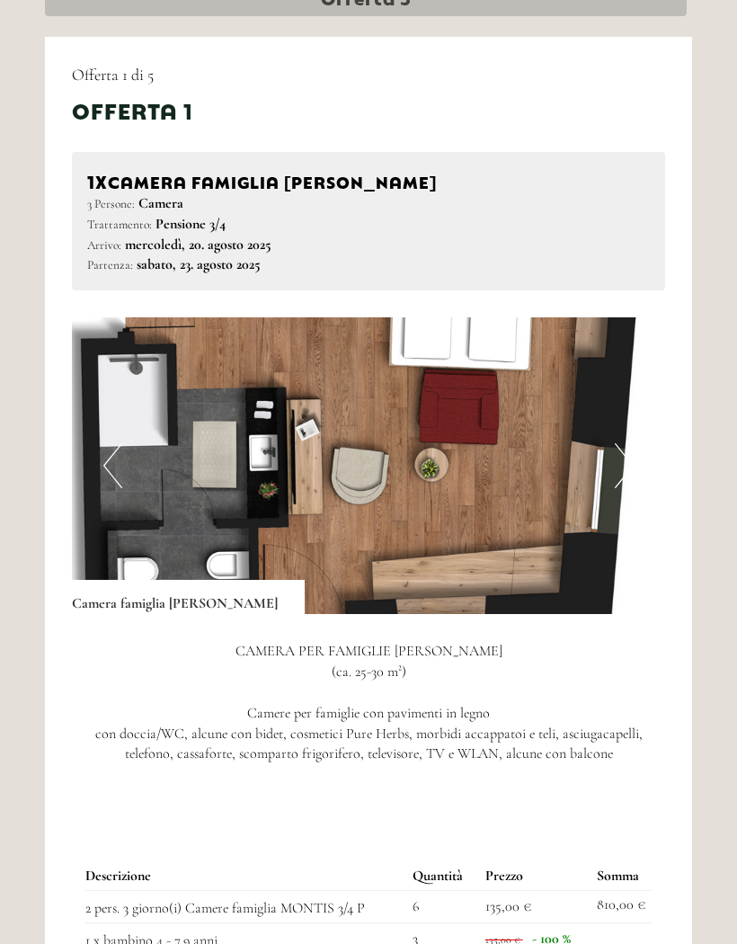
click at [550, 385] on img at bounding box center [368, 465] width 593 height 297
click at [537, 390] on img at bounding box center [368, 465] width 593 height 297
click at [624, 443] on button "Next" at bounding box center [624, 465] width 19 height 45
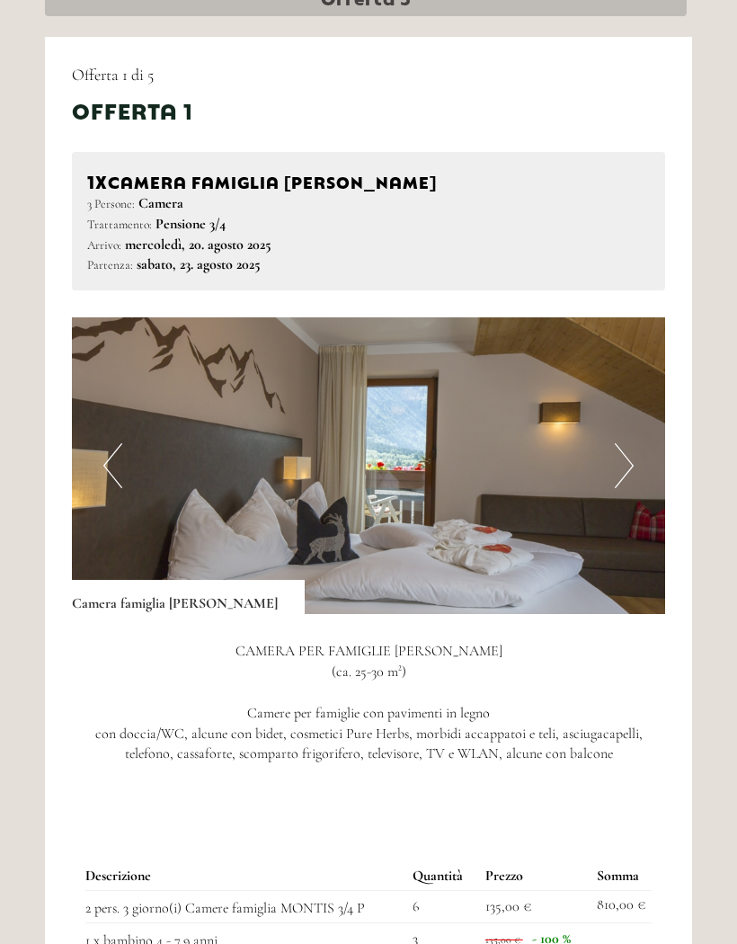
click at [629, 443] on button "Next" at bounding box center [624, 465] width 19 height 45
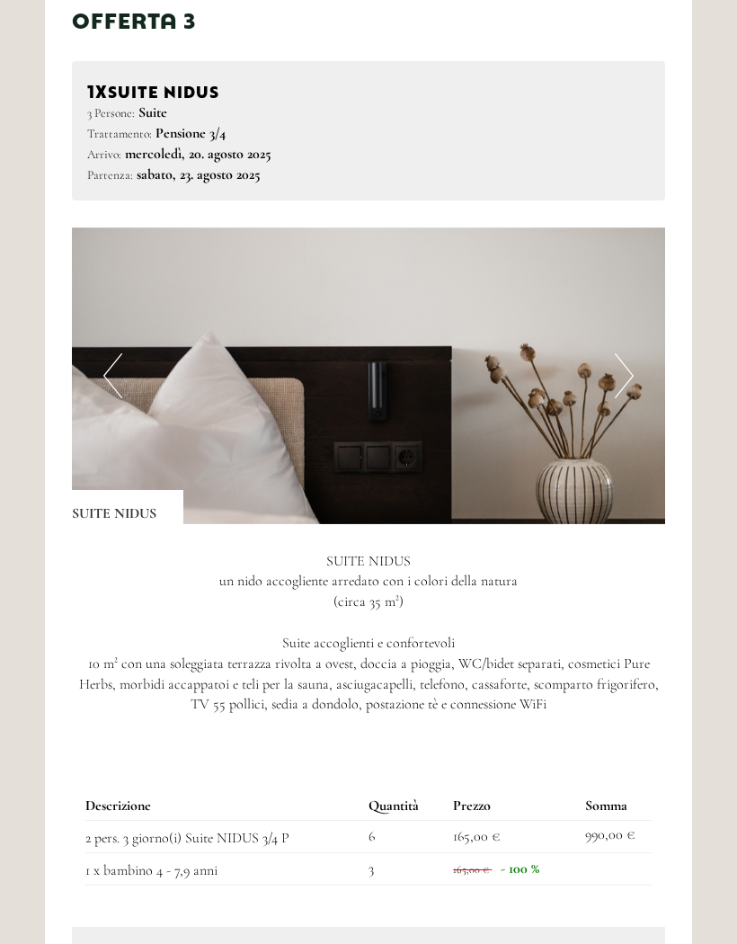
scroll to position [3579, 0]
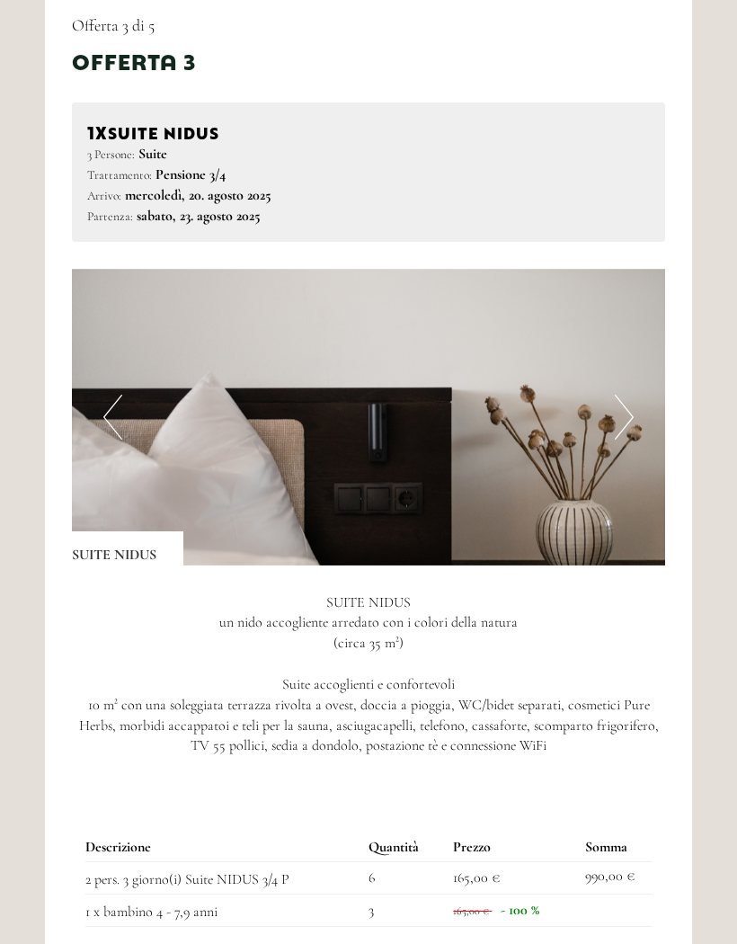
click at [626, 395] on button "Next" at bounding box center [624, 417] width 19 height 45
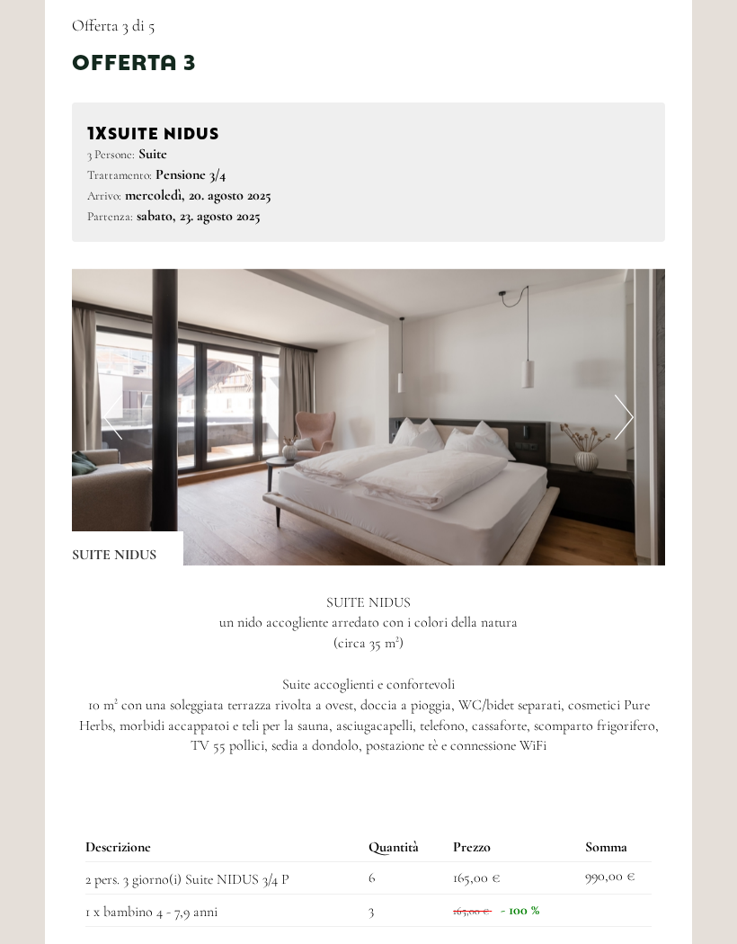
scroll to position [3488, 0]
click at [636, 384] on img at bounding box center [368, 417] width 593 height 297
click at [620, 394] on button "Next" at bounding box center [624, 416] width 19 height 45
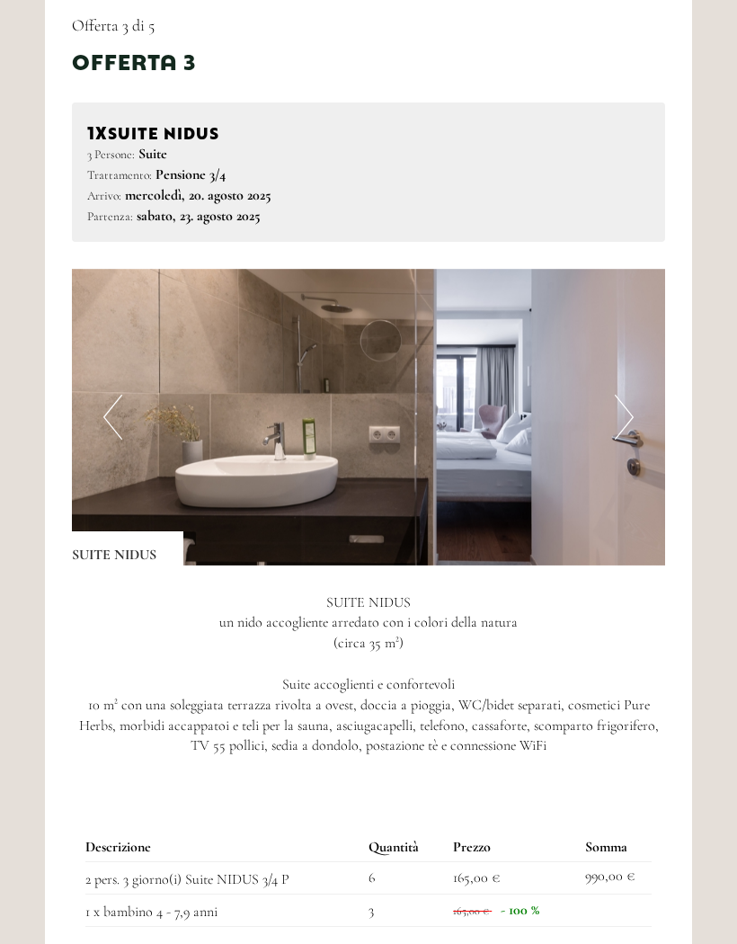
click at [629, 394] on button "Next" at bounding box center [624, 416] width 19 height 45
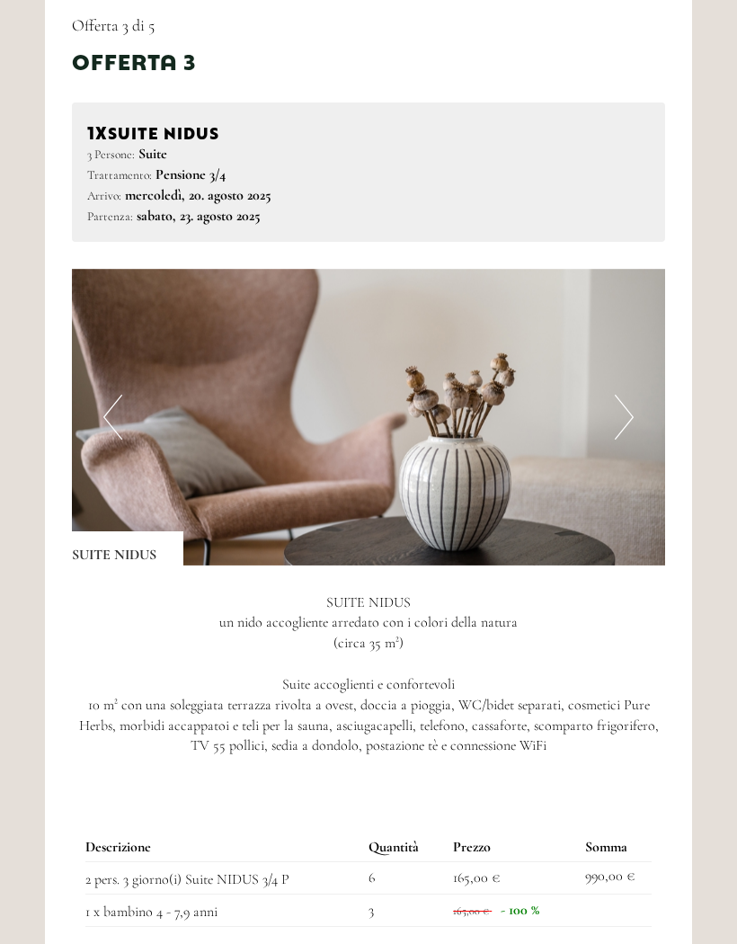
click at [628, 394] on button "Next" at bounding box center [624, 416] width 19 height 45
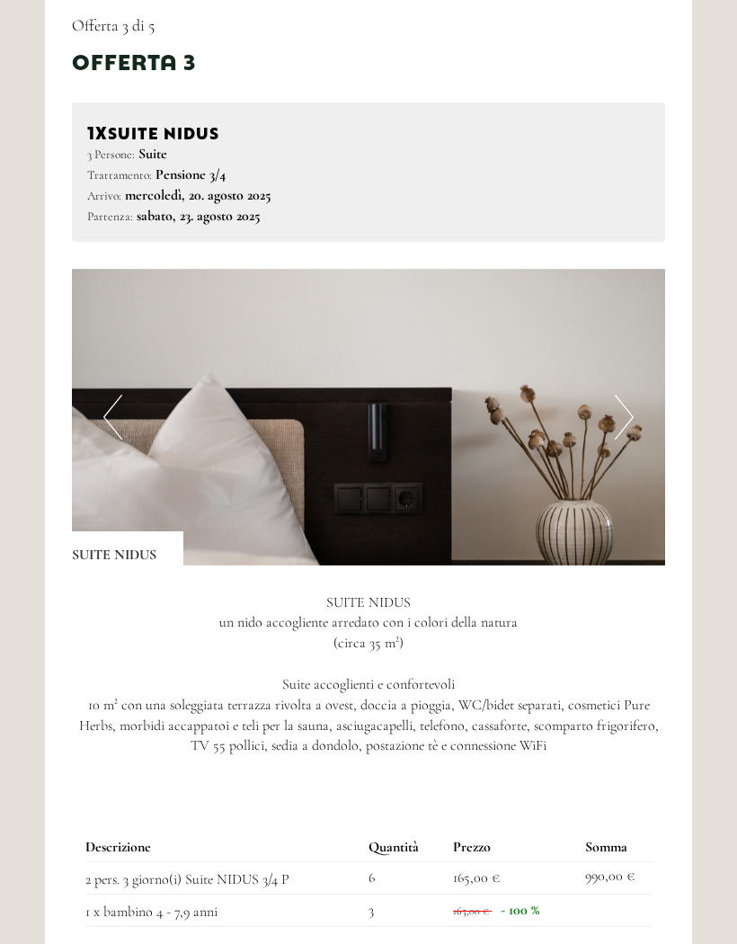
click at [627, 394] on button "Next" at bounding box center [624, 416] width 19 height 45
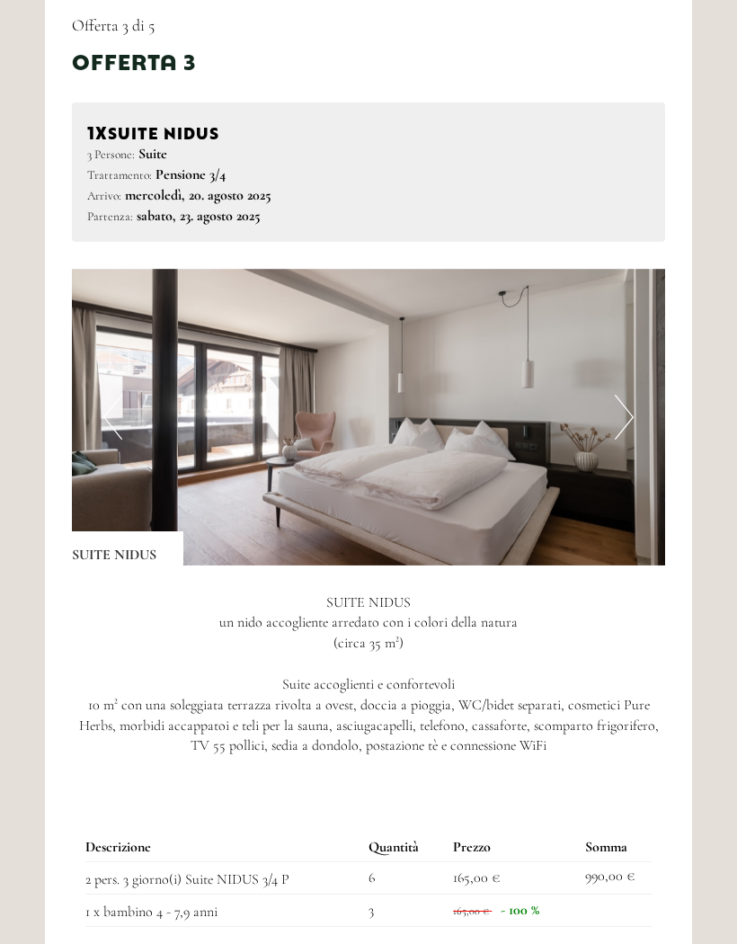
click at [628, 394] on button "Next" at bounding box center [624, 416] width 19 height 45
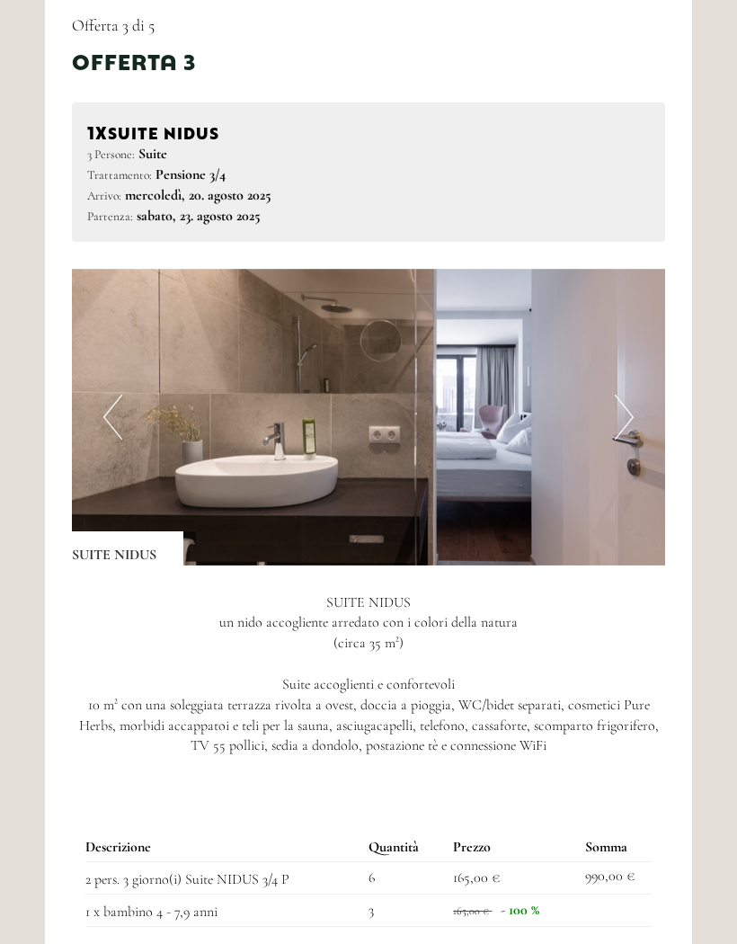
click at [628, 394] on button "Next" at bounding box center [624, 416] width 19 height 45
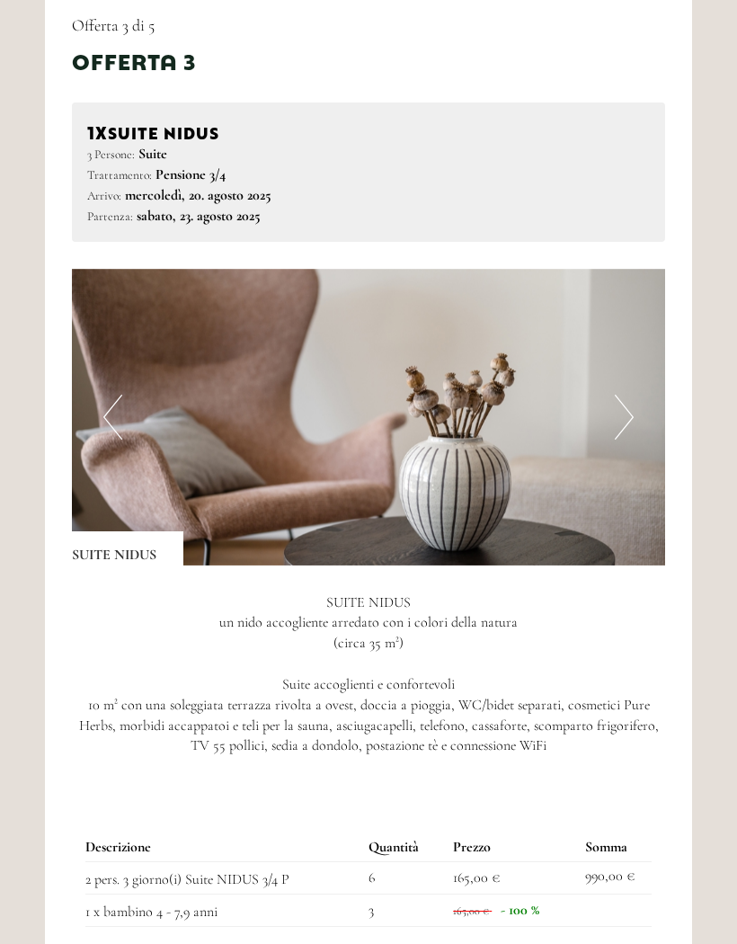
click at [628, 394] on button "Next" at bounding box center [624, 416] width 19 height 45
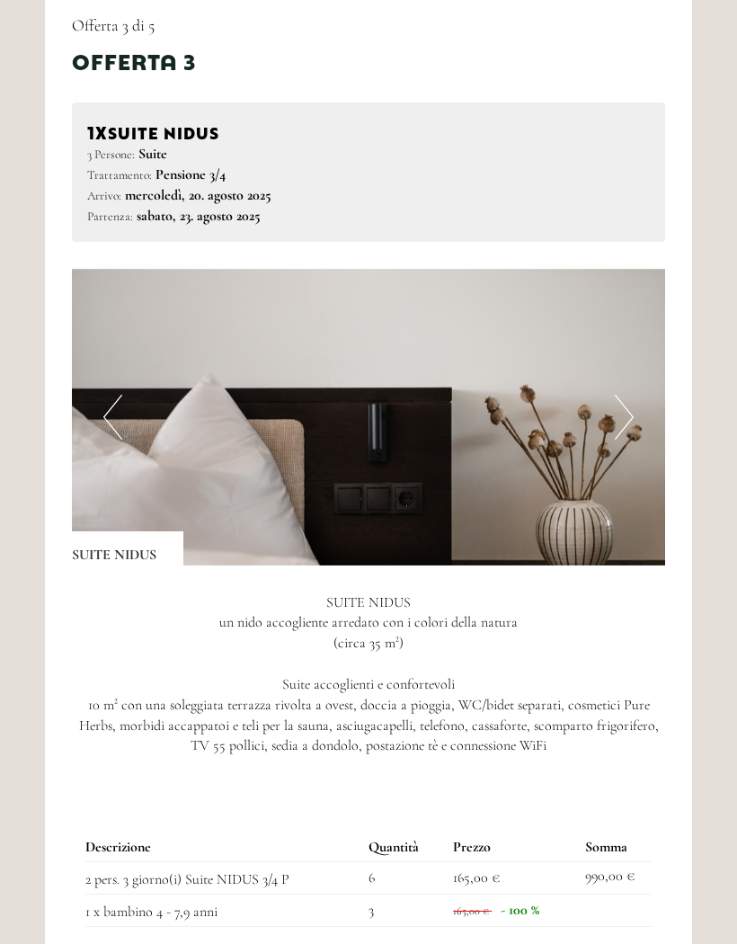
click at [630, 394] on button "Next" at bounding box center [624, 416] width 19 height 45
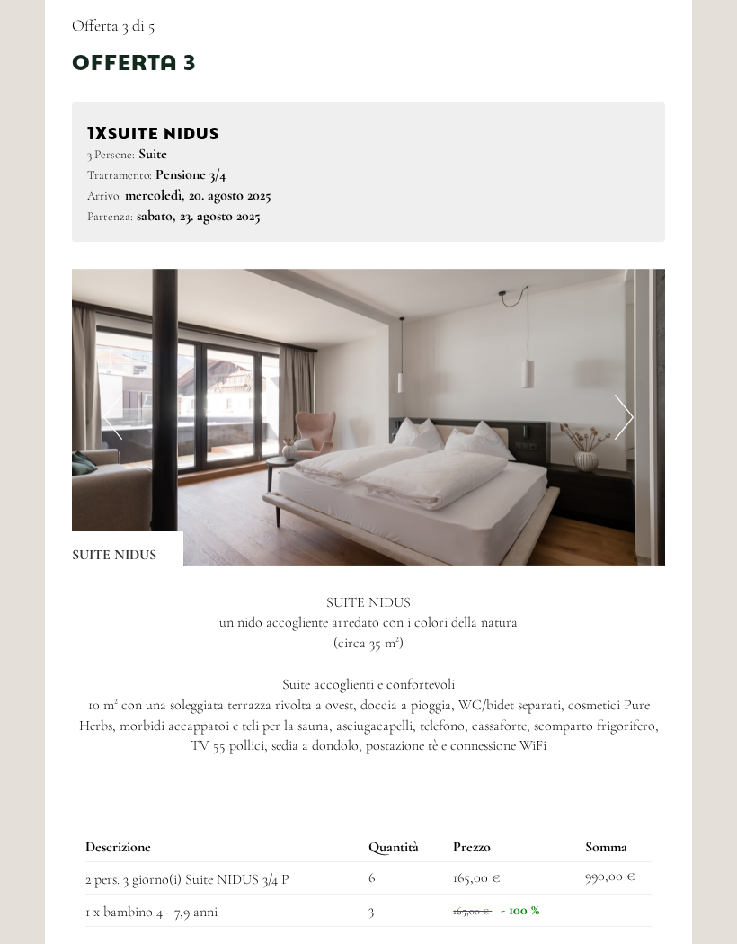
click at [634, 386] on img at bounding box center [368, 417] width 593 height 297
click at [620, 394] on button "Next" at bounding box center [624, 416] width 19 height 45
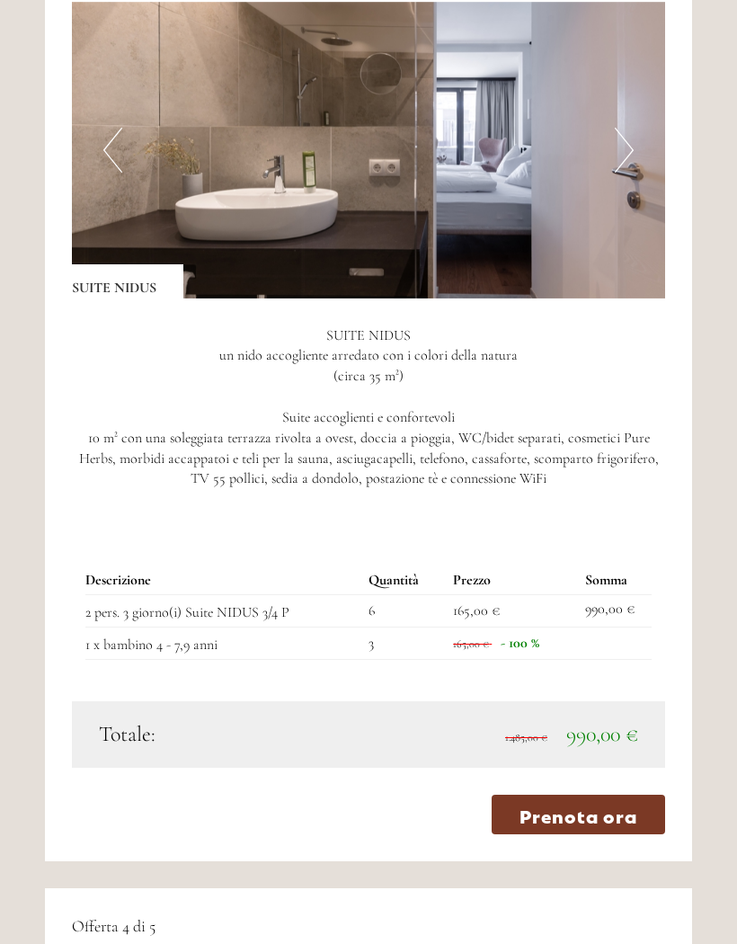
scroll to position [3754, 0]
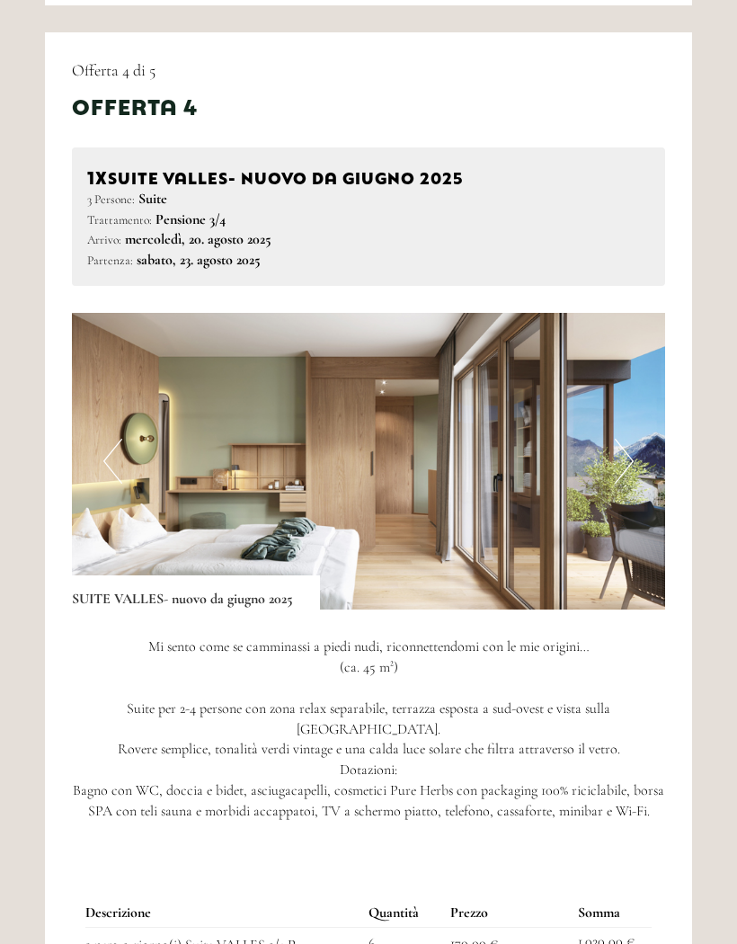
click at [621, 439] on button "Next" at bounding box center [624, 461] width 19 height 45
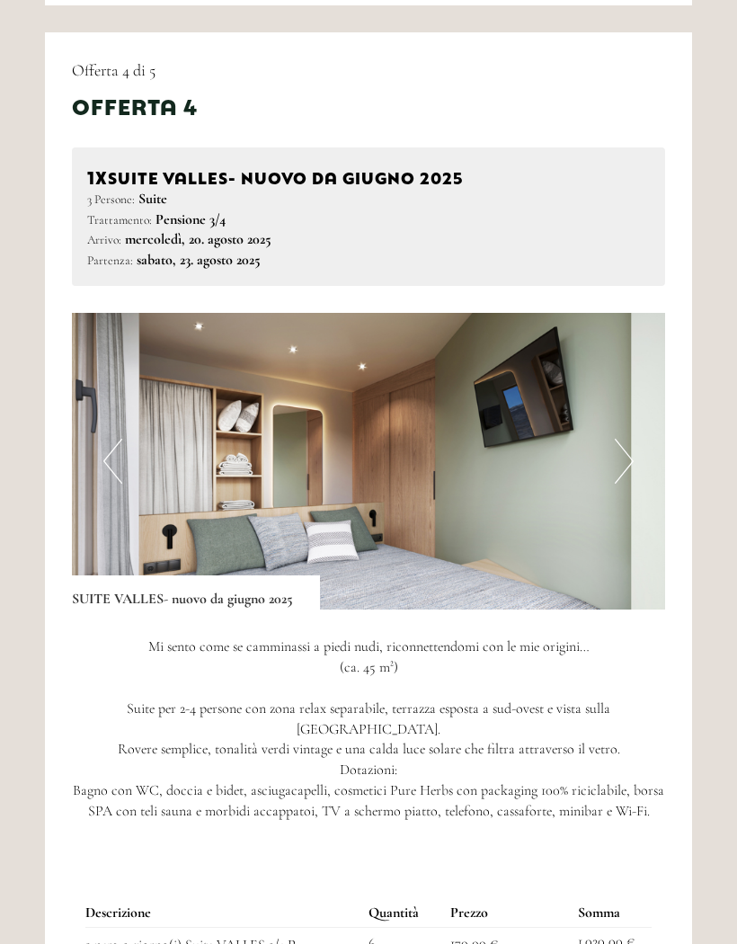
click at [621, 439] on button "Next" at bounding box center [624, 461] width 19 height 45
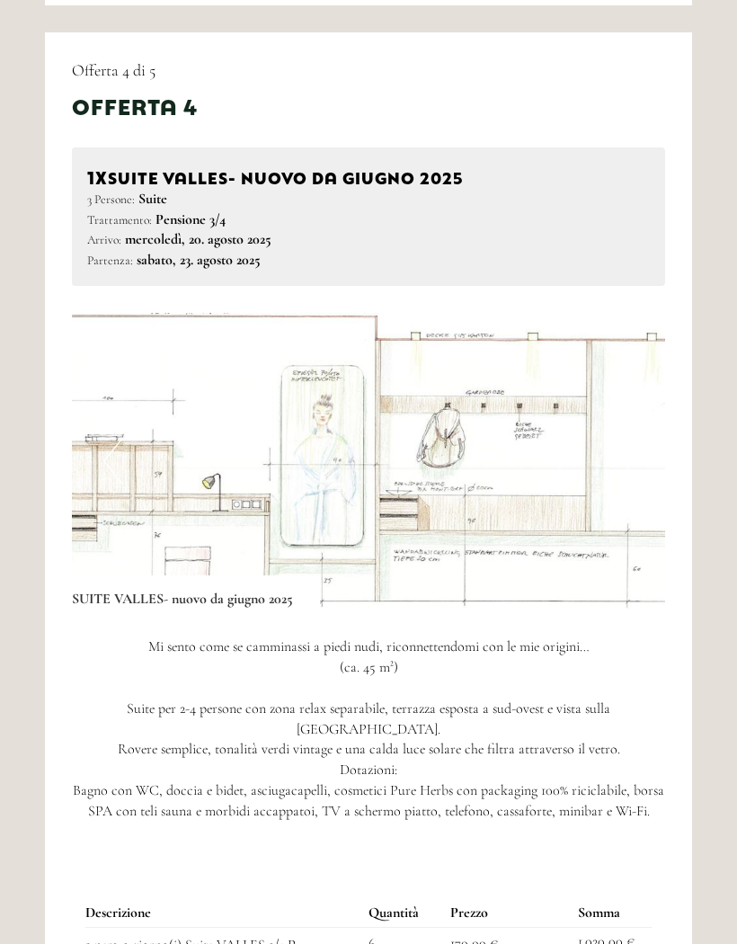
click at [622, 439] on button "Next" at bounding box center [624, 461] width 19 height 45
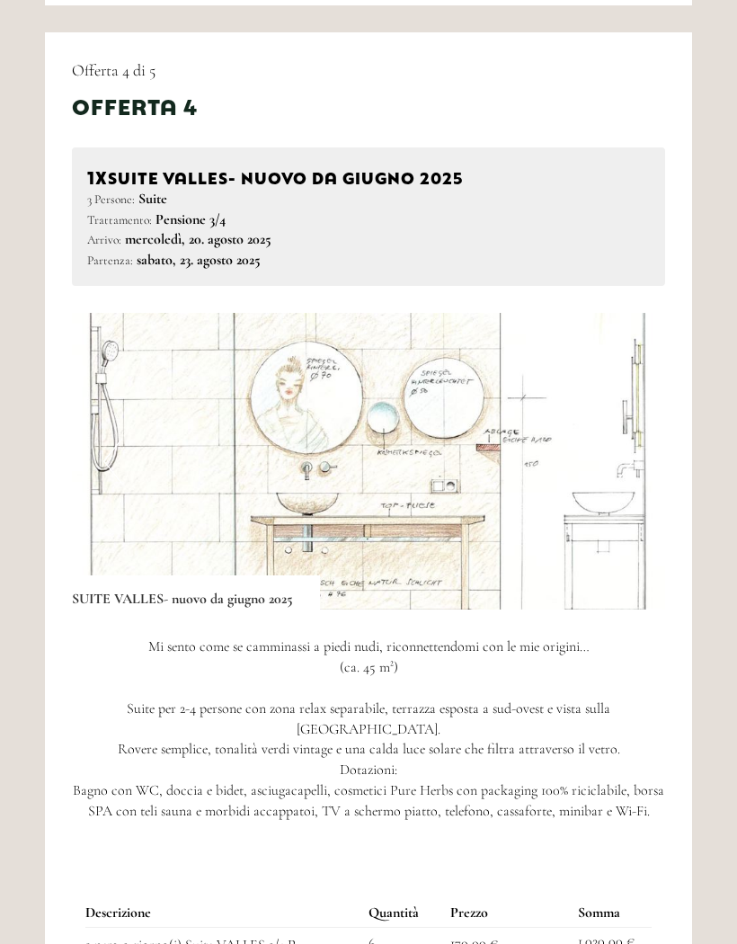
click at [625, 439] on button "Next" at bounding box center [624, 461] width 19 height 45
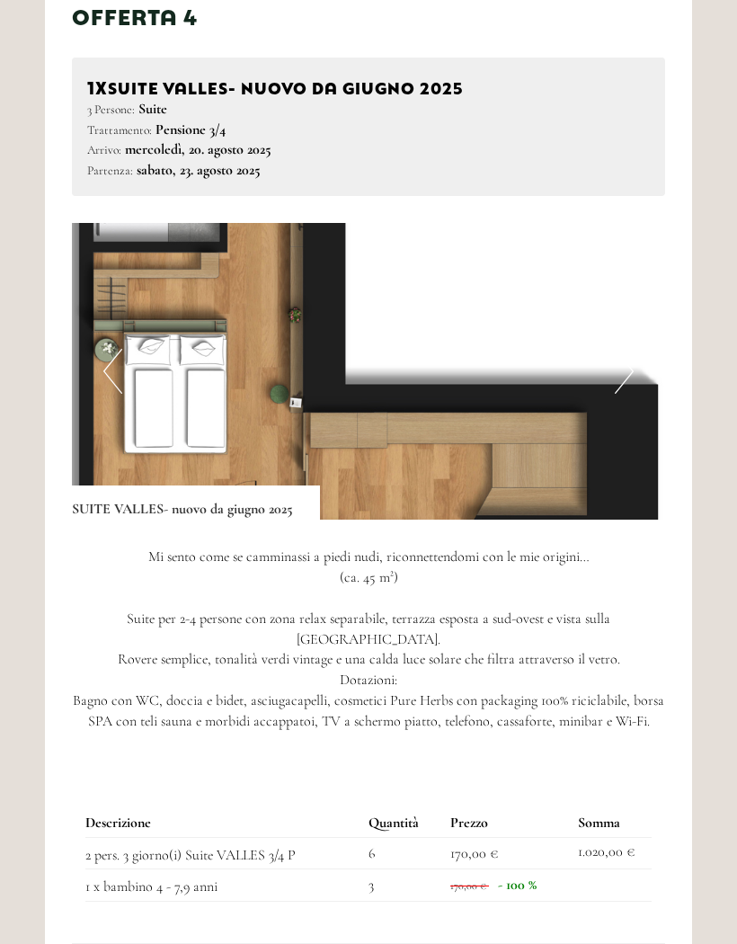
scroll to position [4699, 0]
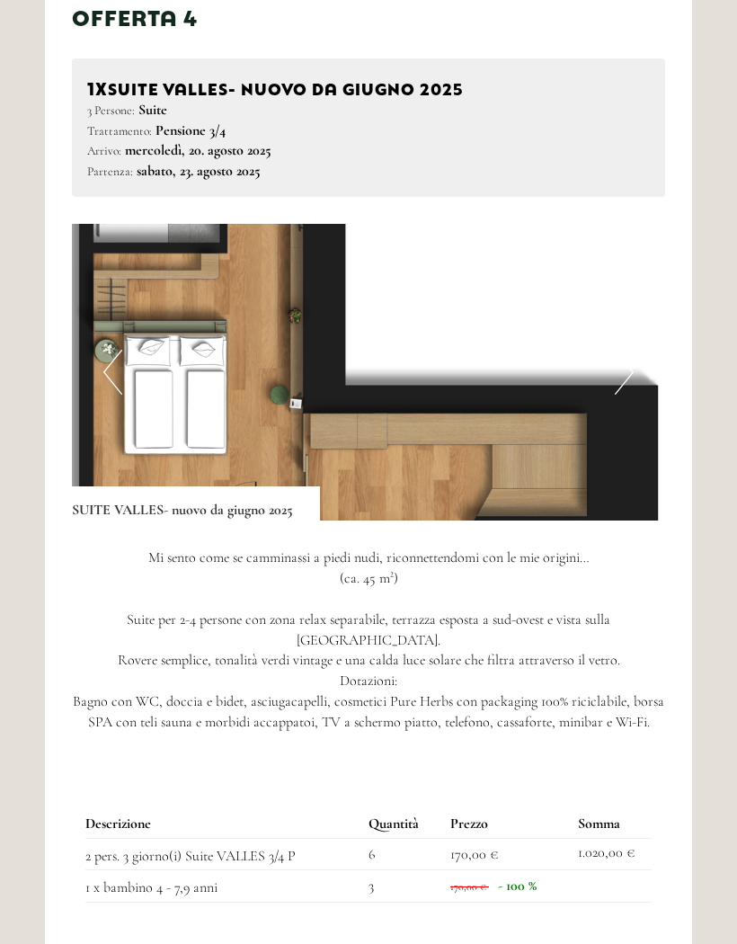
click at [630, 350] on button "Next" at bounding box center [624, 372] width 19 height 45
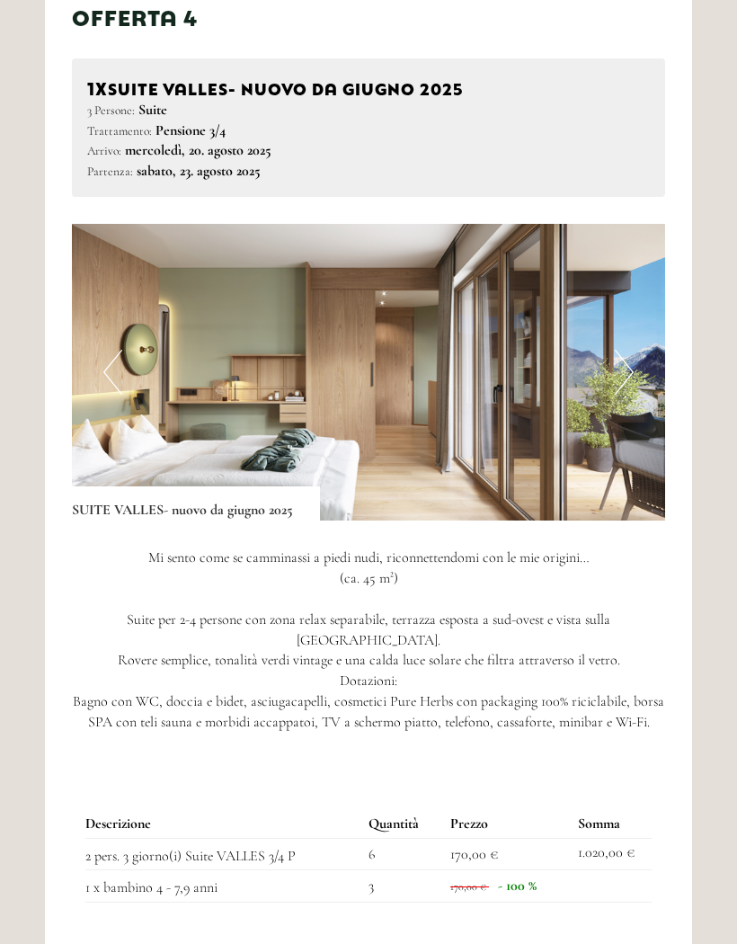
click at [618, 350] on button "Next" at bounding box center [624, 372] width 19 height 45
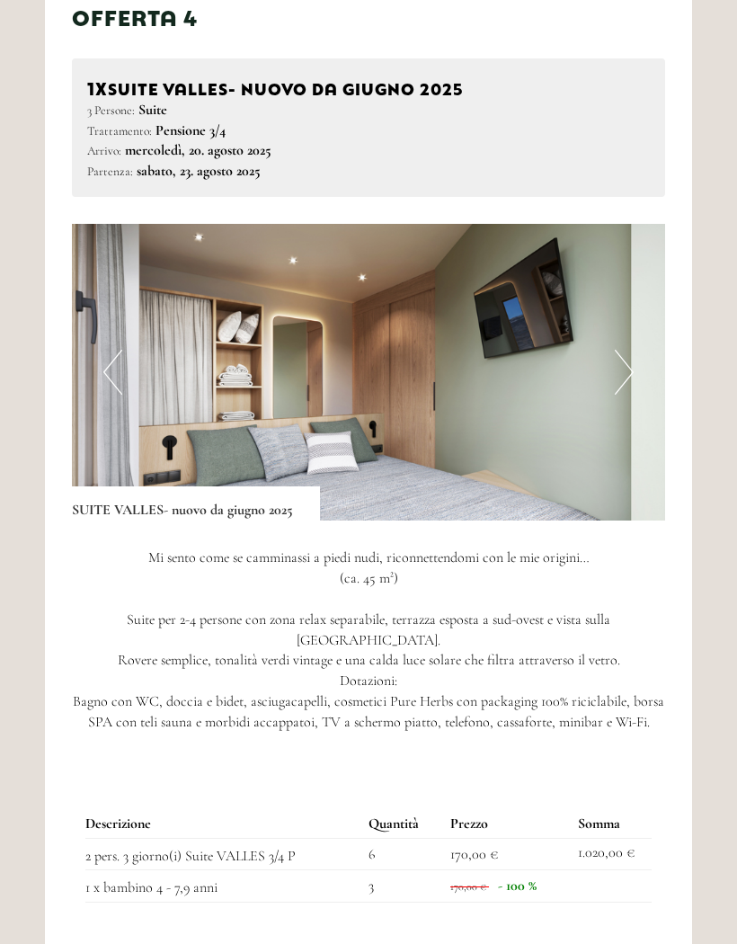
click at [621, 350] on button "Next" at bounding box center [624, 372] width 19 height 45
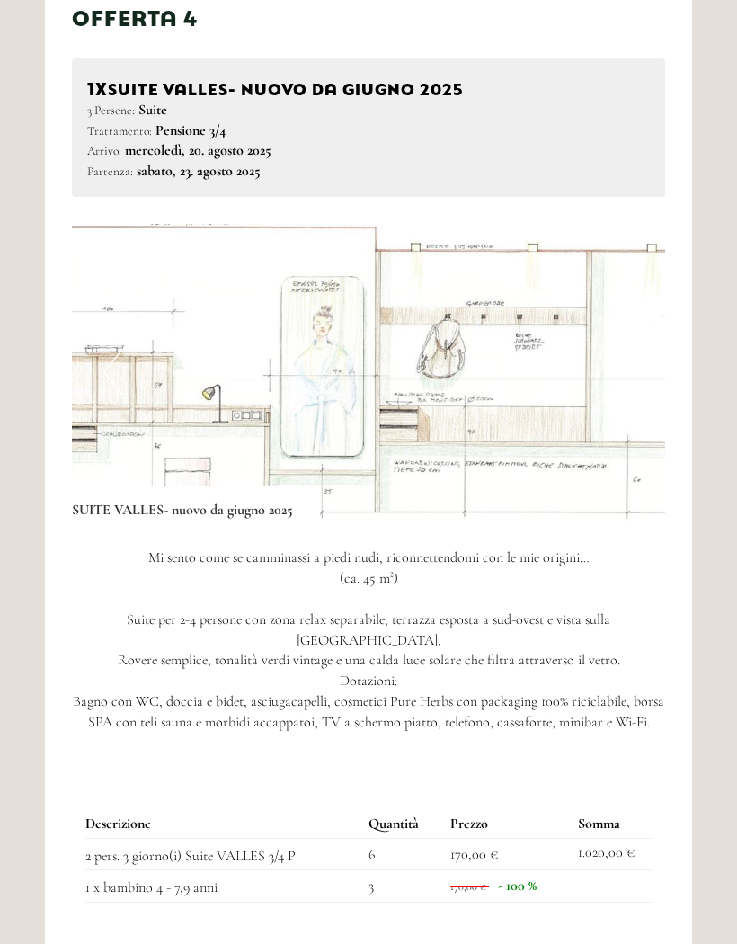
click at [626, 350] on button "Next" at bounding box center [624, 372] width 19 height 45
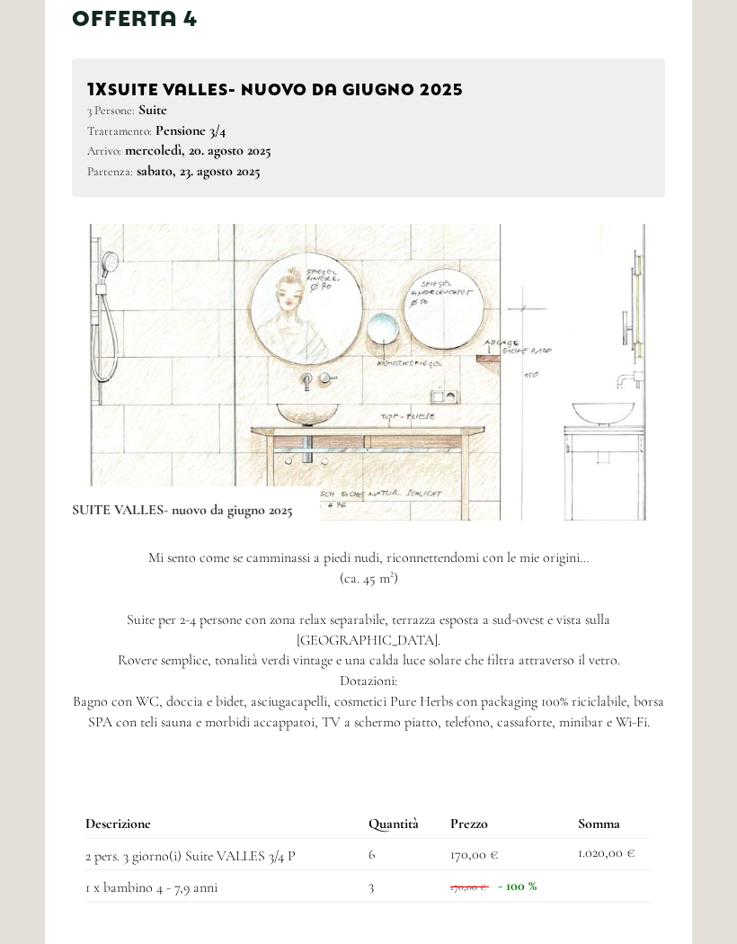
click at [625, 350] on button "Next" at bounding box center [624, 372] width 19 height 45
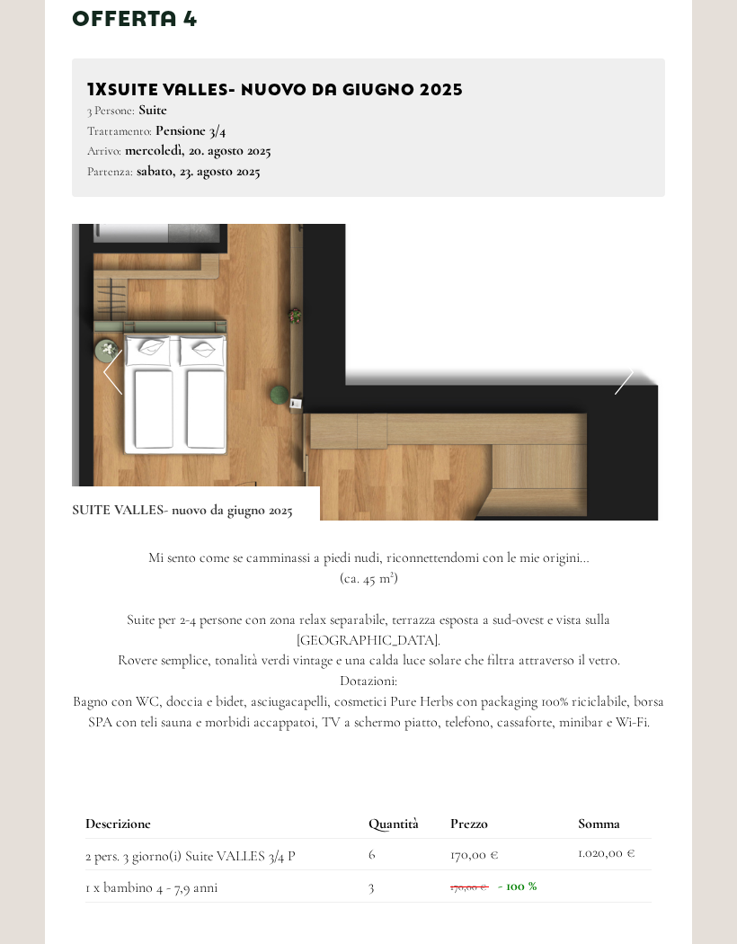
click at [575, 418] on img at bounding box center [368, 372] width 593 height 297
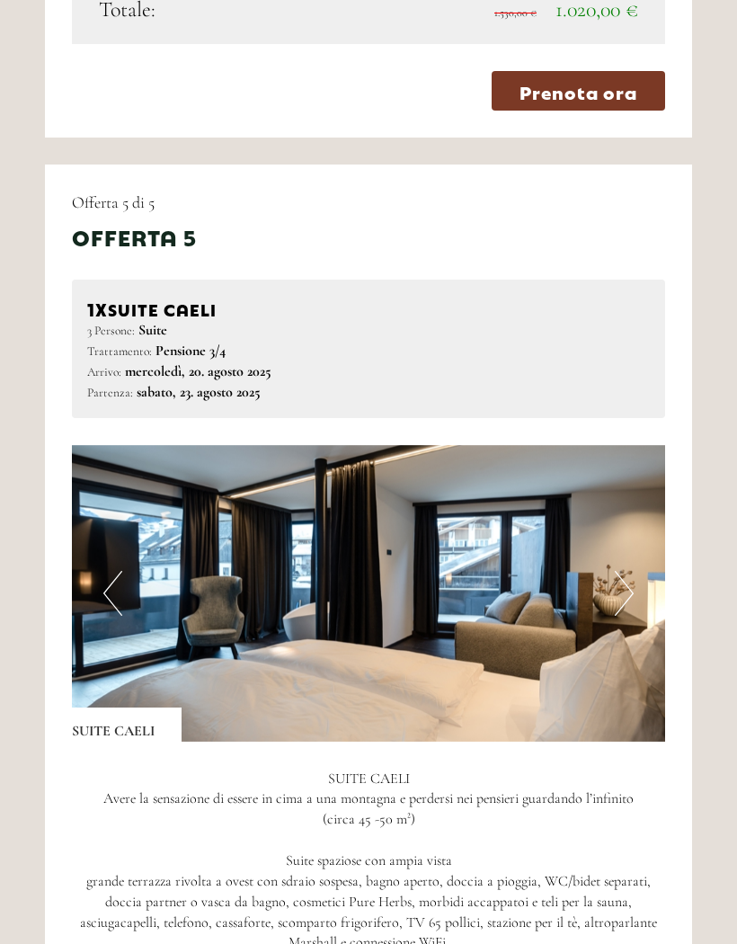
scroll to position [5666, 0]
click at [624, 571] on button "Next" at bounding box center [624, 593] width 19 height 45
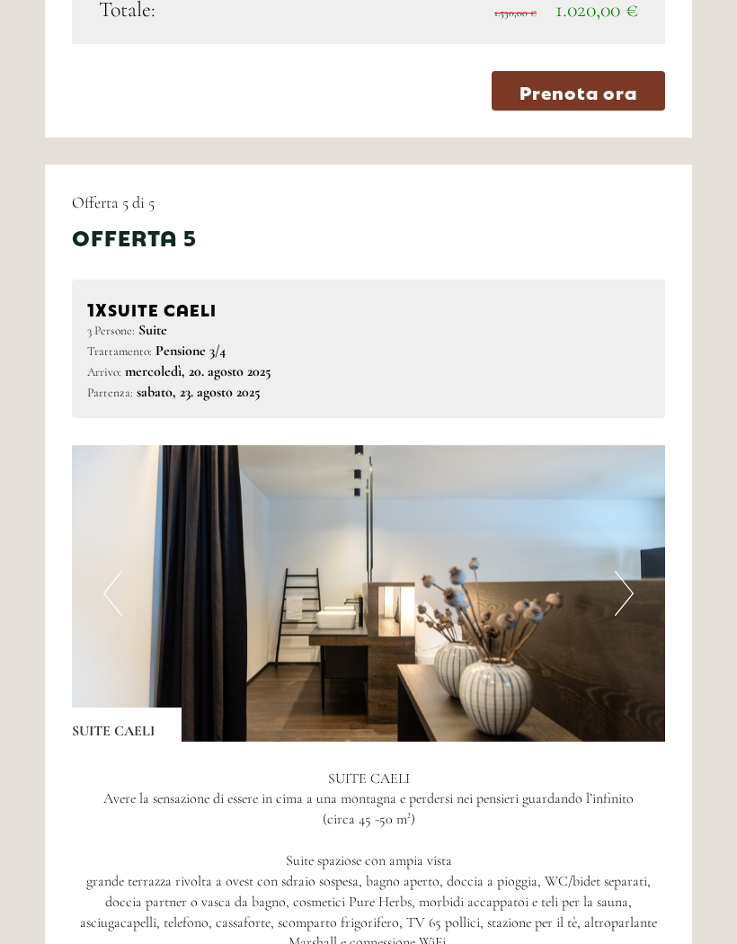
click at [630, 571] on button "Next" at bounding box center [624, 593] width 19 height 45
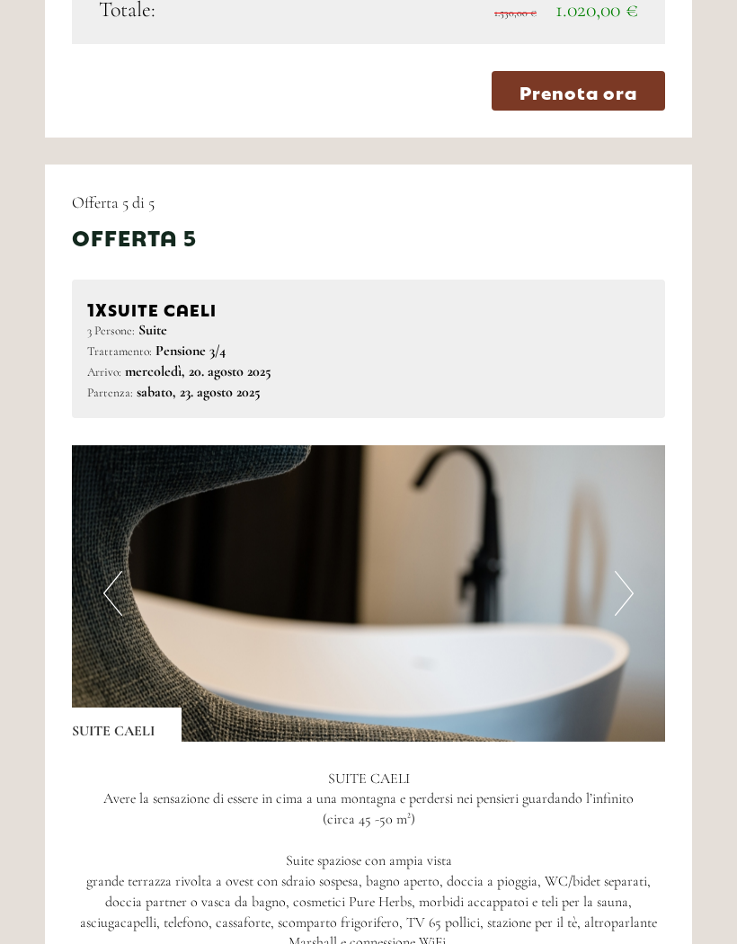
click at [631, 571] on button "Next" at bounding box center [624, 593] width 19 height 45
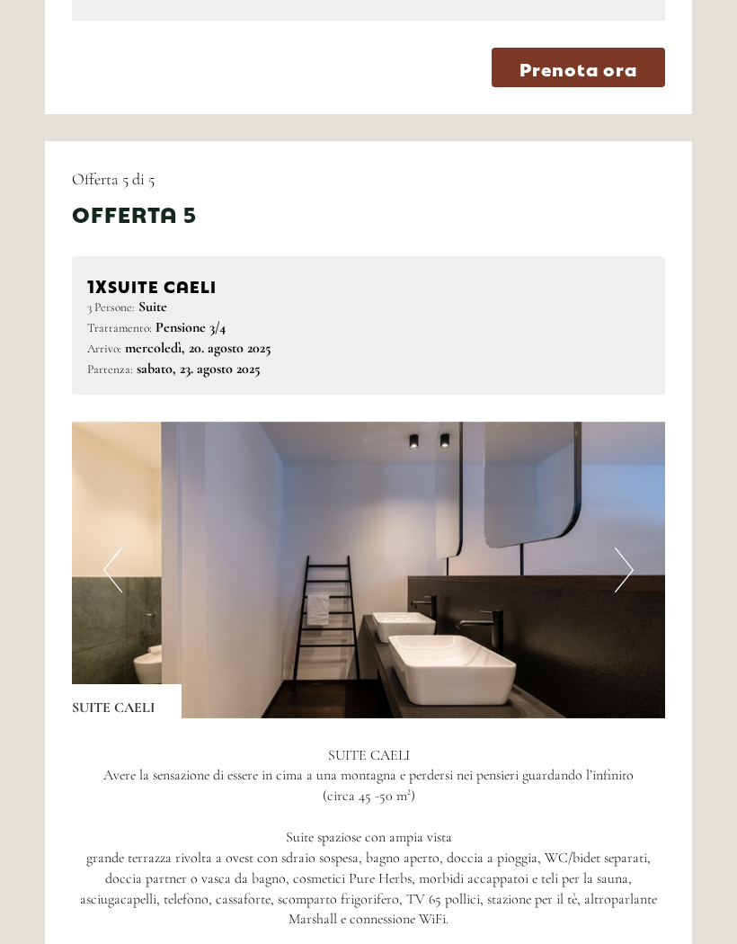
scroll to position [5690, 0]
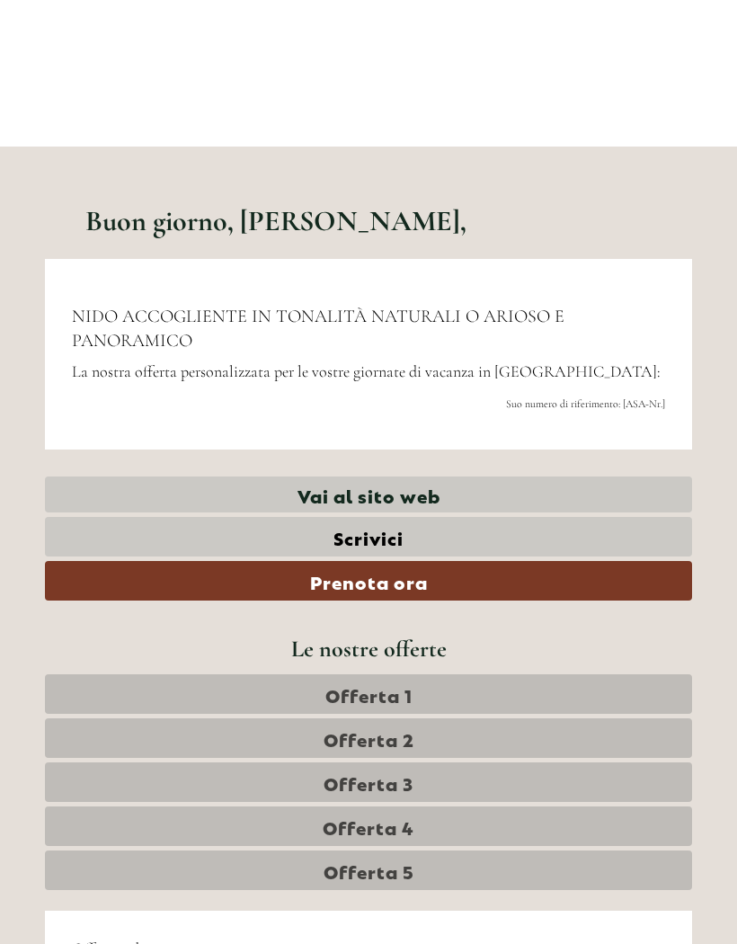
click at [542, 682] on link "Offerta 1" at bounding box center [368, 694] width 647 height 40
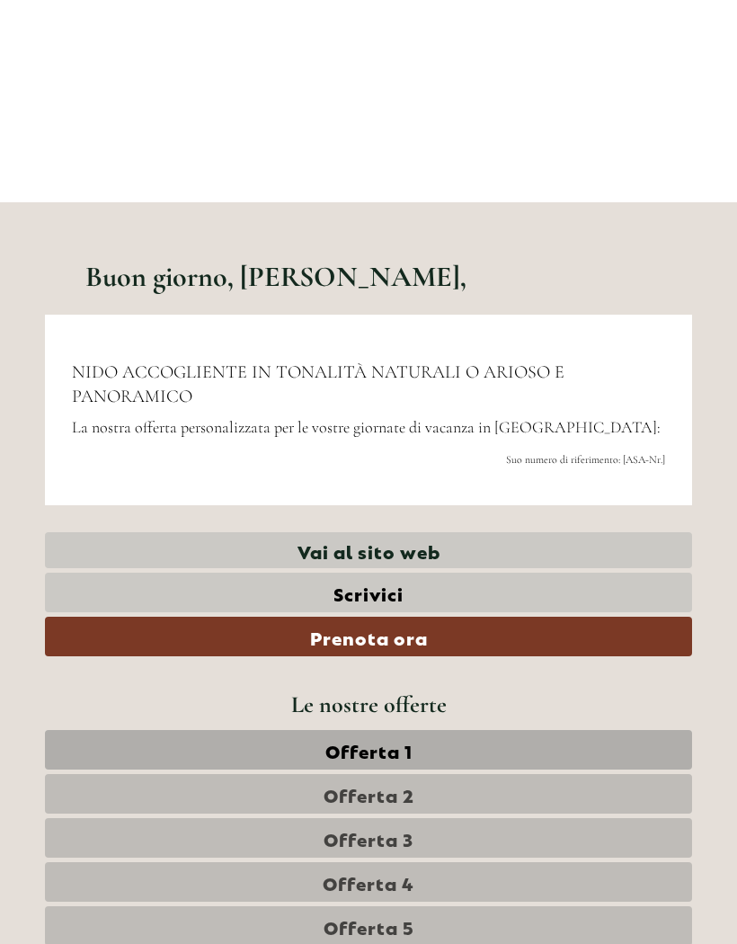
scroll to position [0, 0]
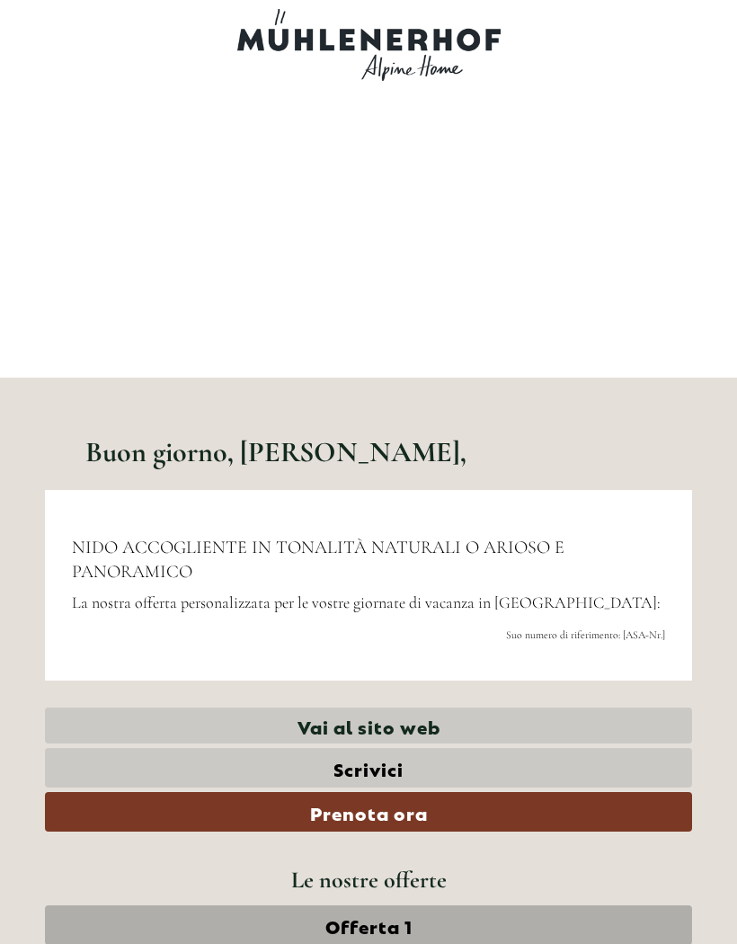
click at [452, 63] on div at bounding box center [368, 45] width 629 height 72
click at [438, 65] on div at bounding box center [368, 45] width 629 height 72
click at [433, 69] on div at bounding box center [368, 45] width 629 height 72
click at [437, 722] on link "Vai al sito web" at bounding box center [368, 725] width 647 height 37
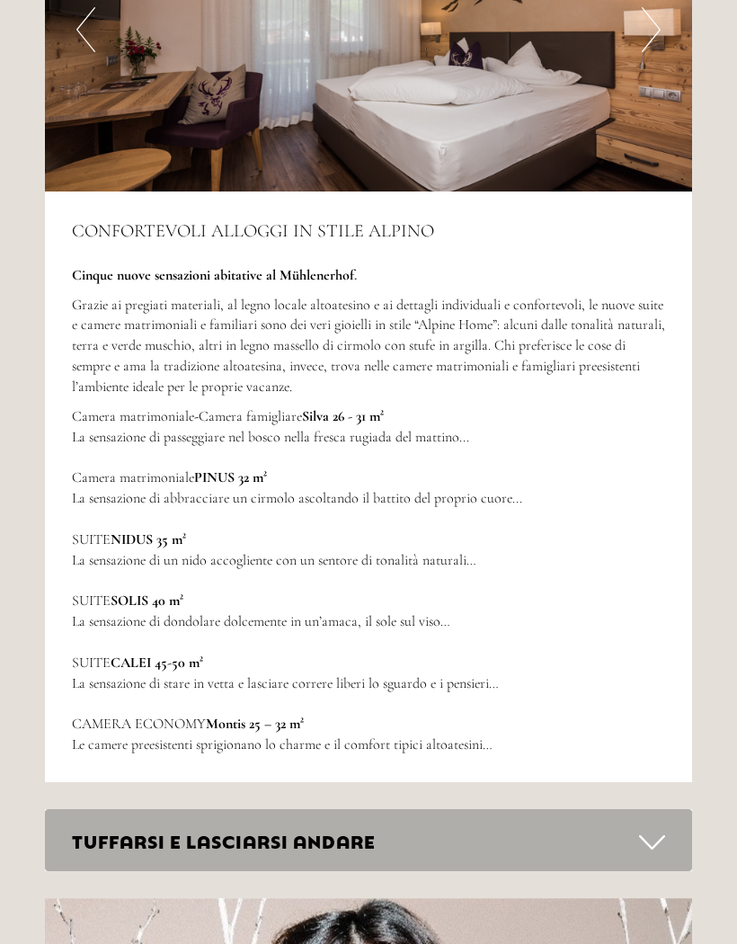
scroll to position [5305, 0]
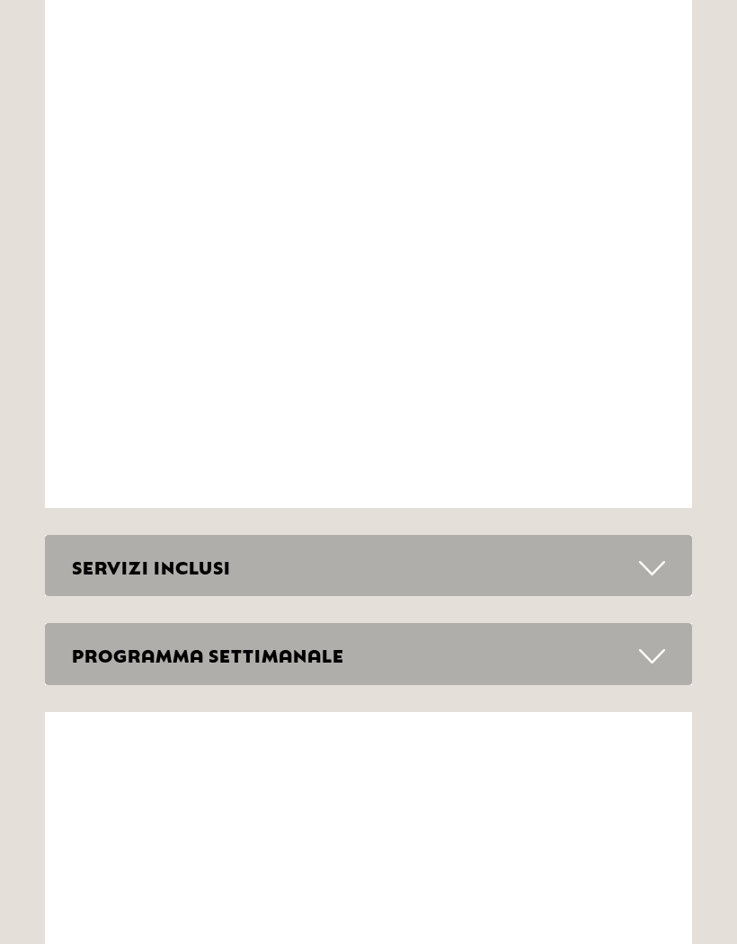
click at [641, 554] on icon at bounding box center [652, 569] width 26 height 31
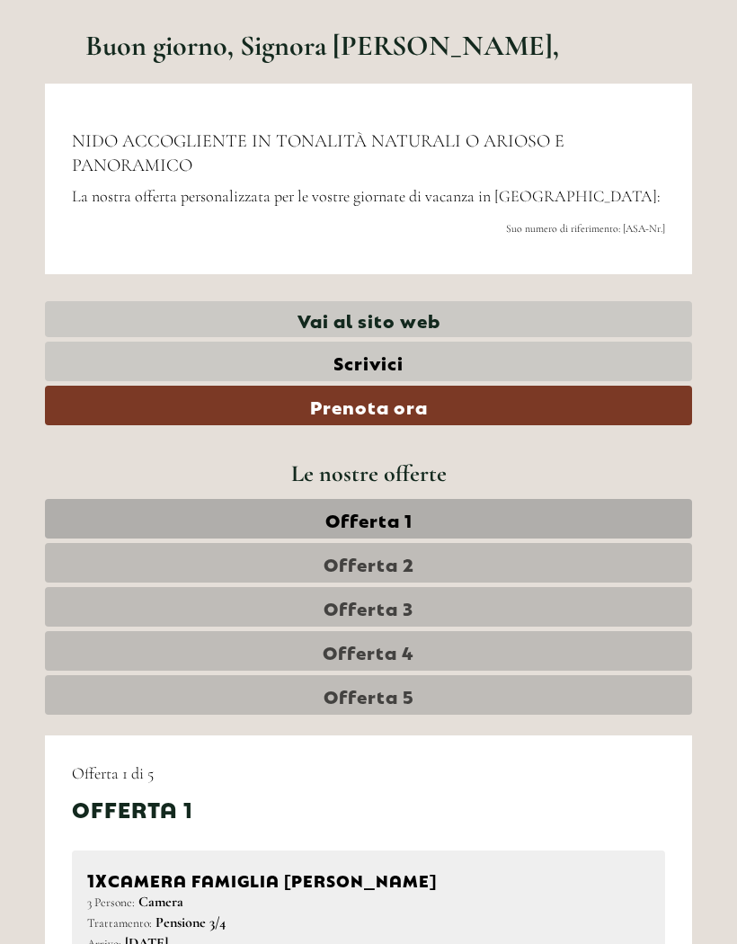
scroll to position [0, 0]
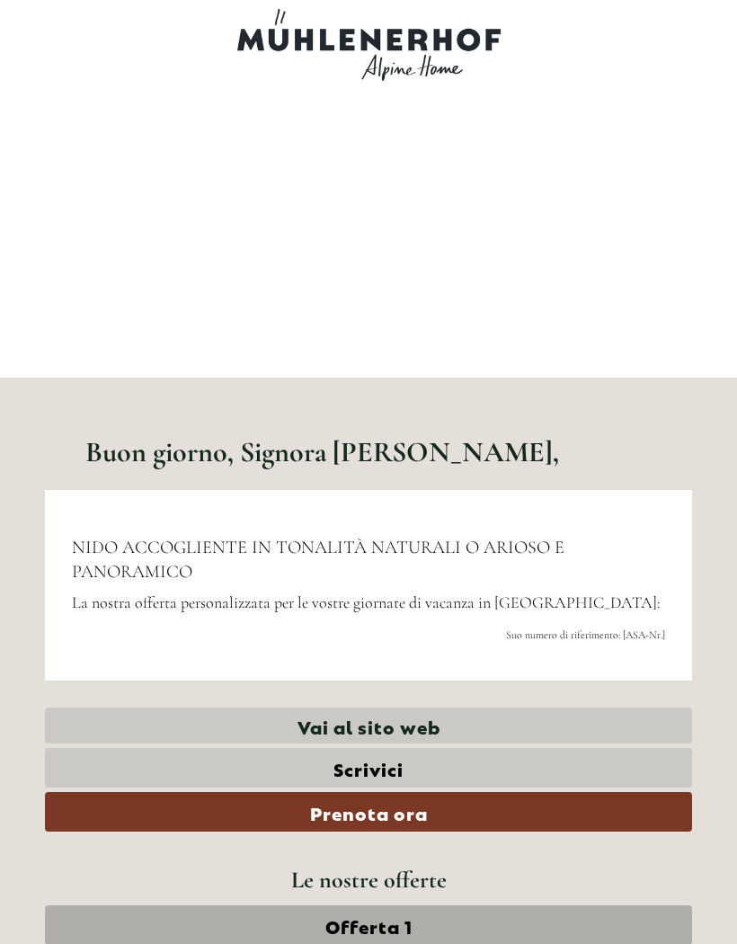
click at [446, 68] on div at bounding box center [368, 45] width 629 height 72
click at [428, 717] on link "Vai al sito web" at bounding box center [368, 725] width 647 height 37
